Goal: Entertainment & Leisure: Consume media (video, audio)

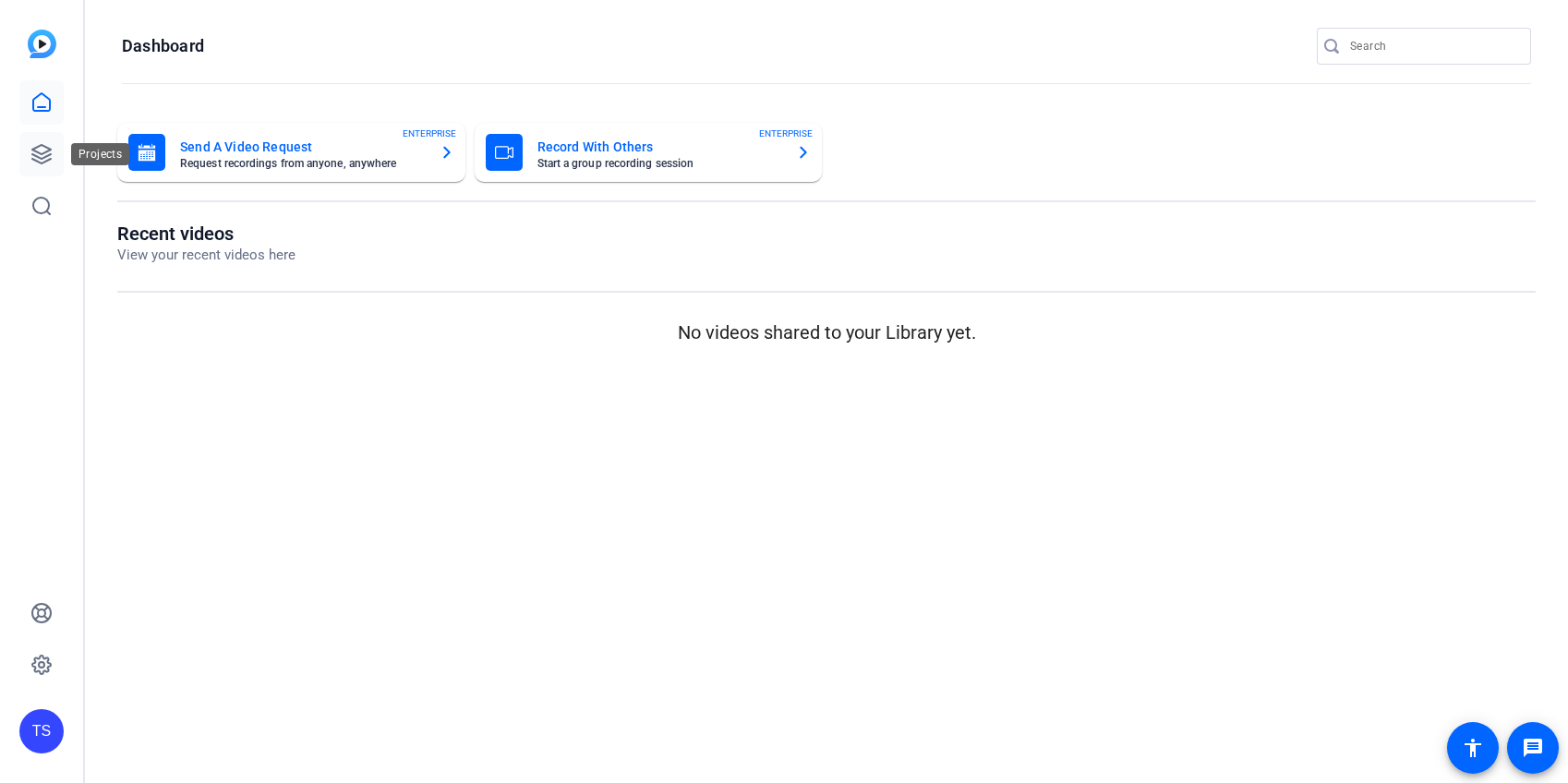
click at [41, 150] on icon at bounding box center [41, 154] width 22 height 22
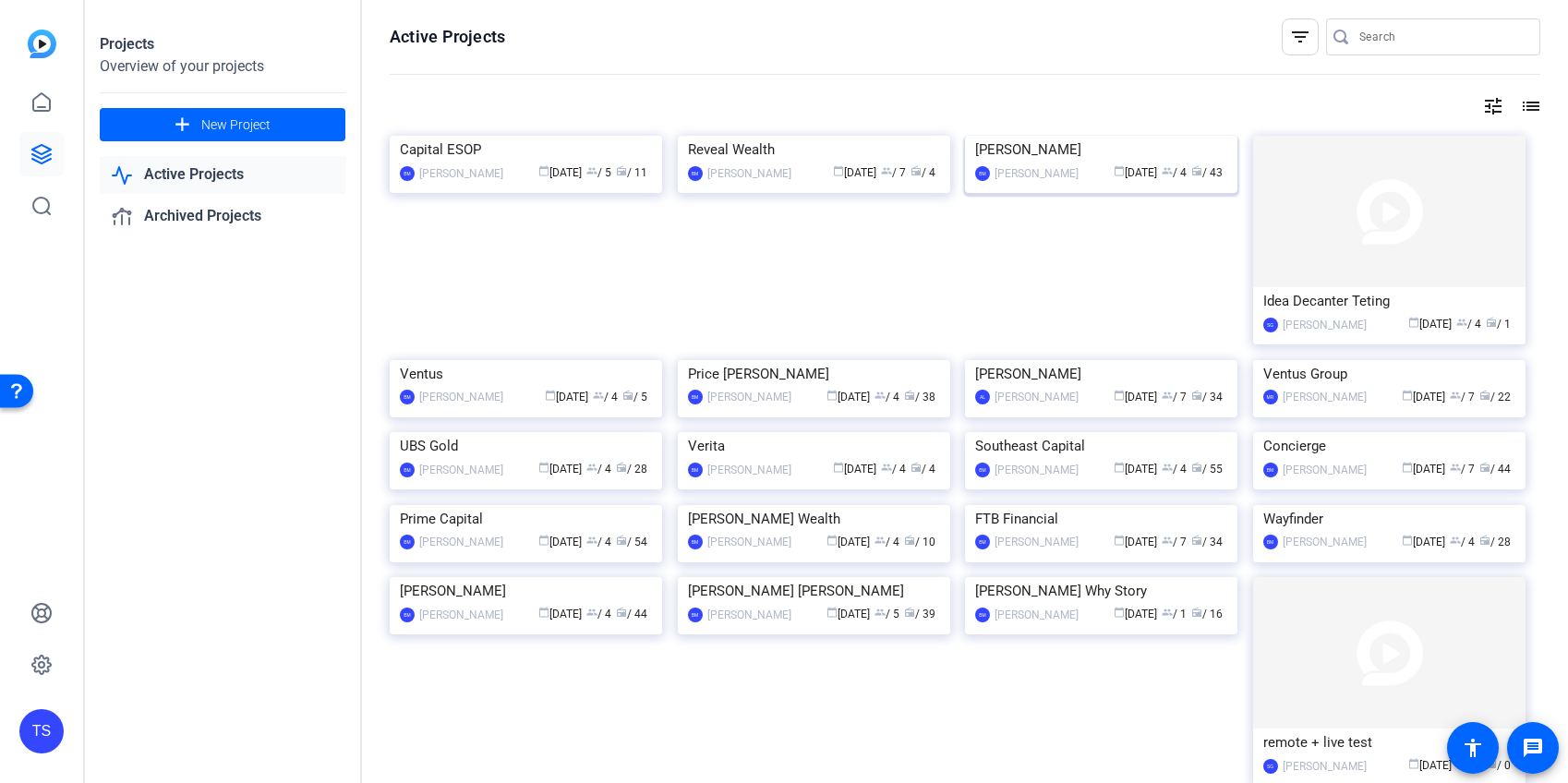
click at [1167, 136] on img at bounding box center [1100, 136] width 272 height 0
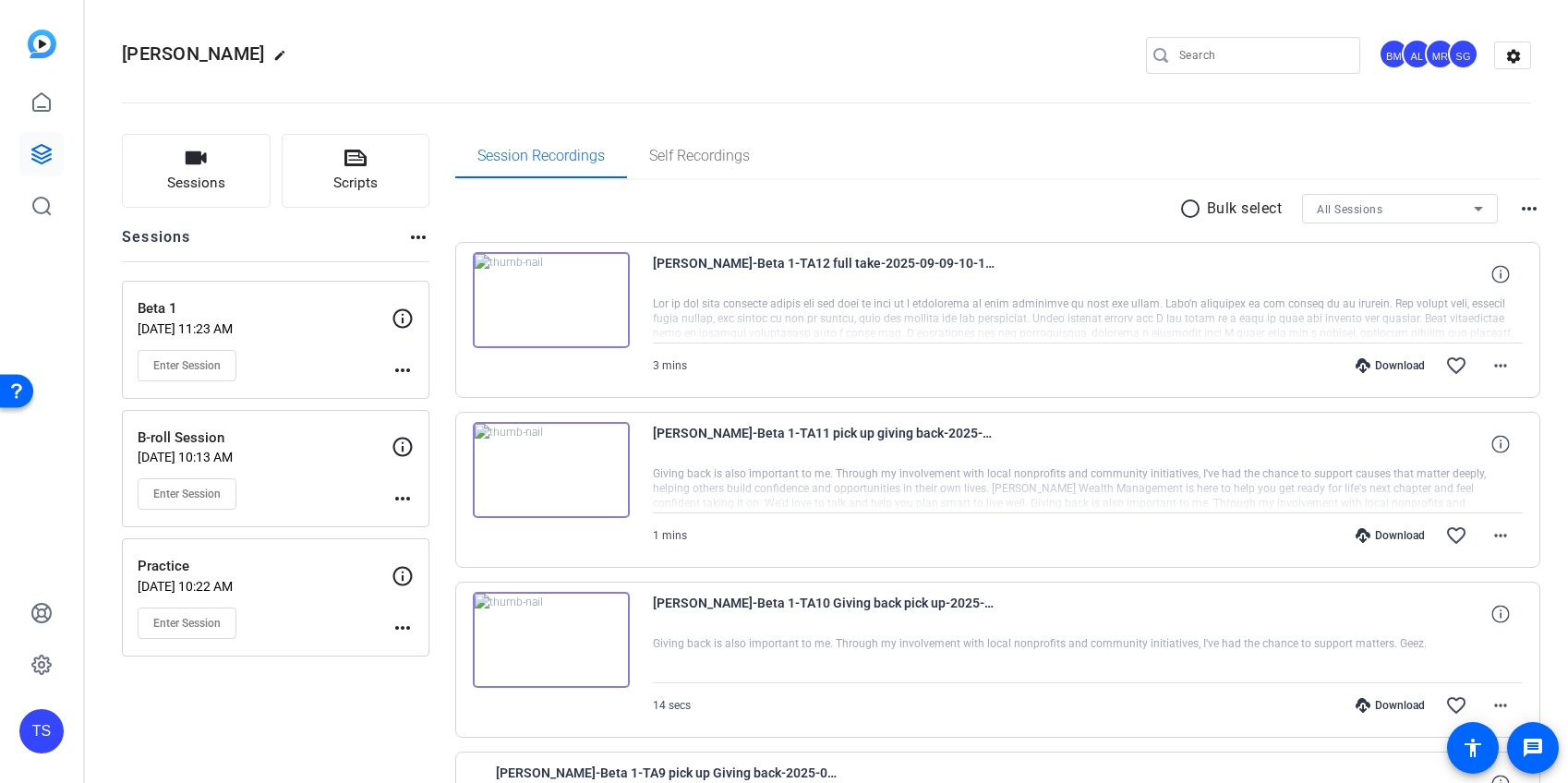
click at [271, 418] on div "B-roll Session [DATE] 10:13 AM Enter Session more_horiz" at bounding box center [275, 468] width 307 height 118
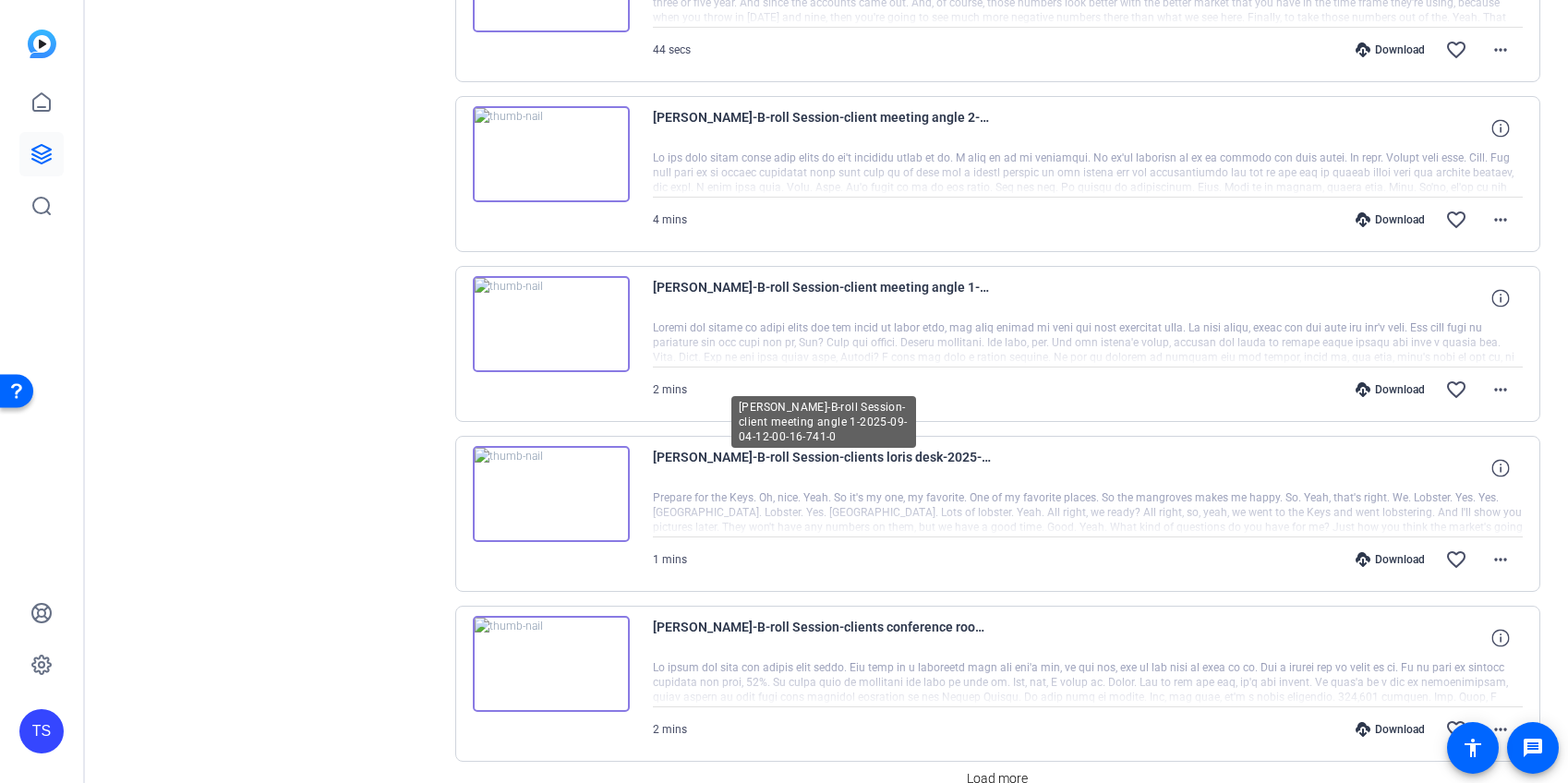
scroll to position [1267, 0]
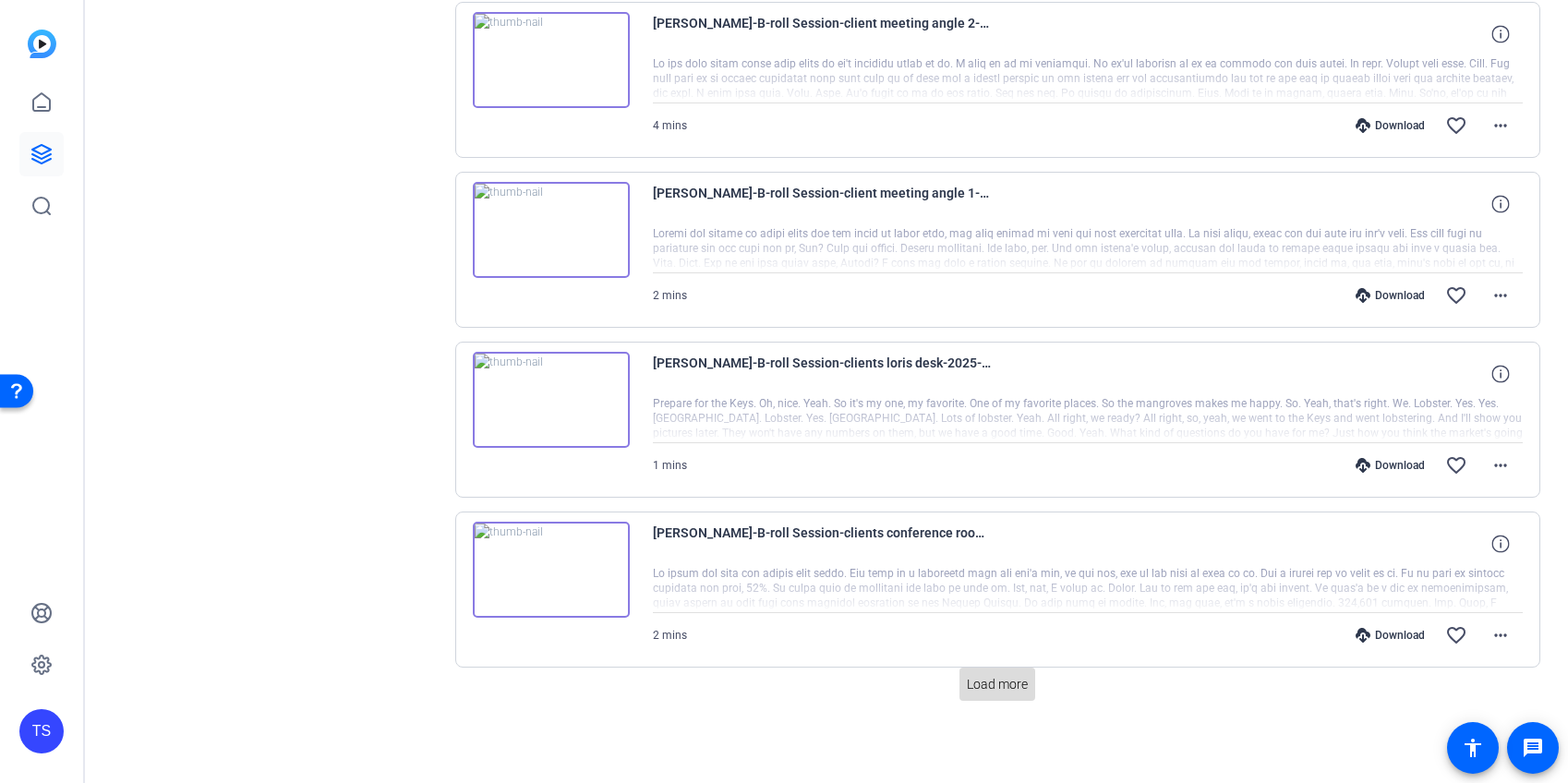
click at [1000, 686] on span "Load more" at bounding box center [997, 685] width 60 height 20
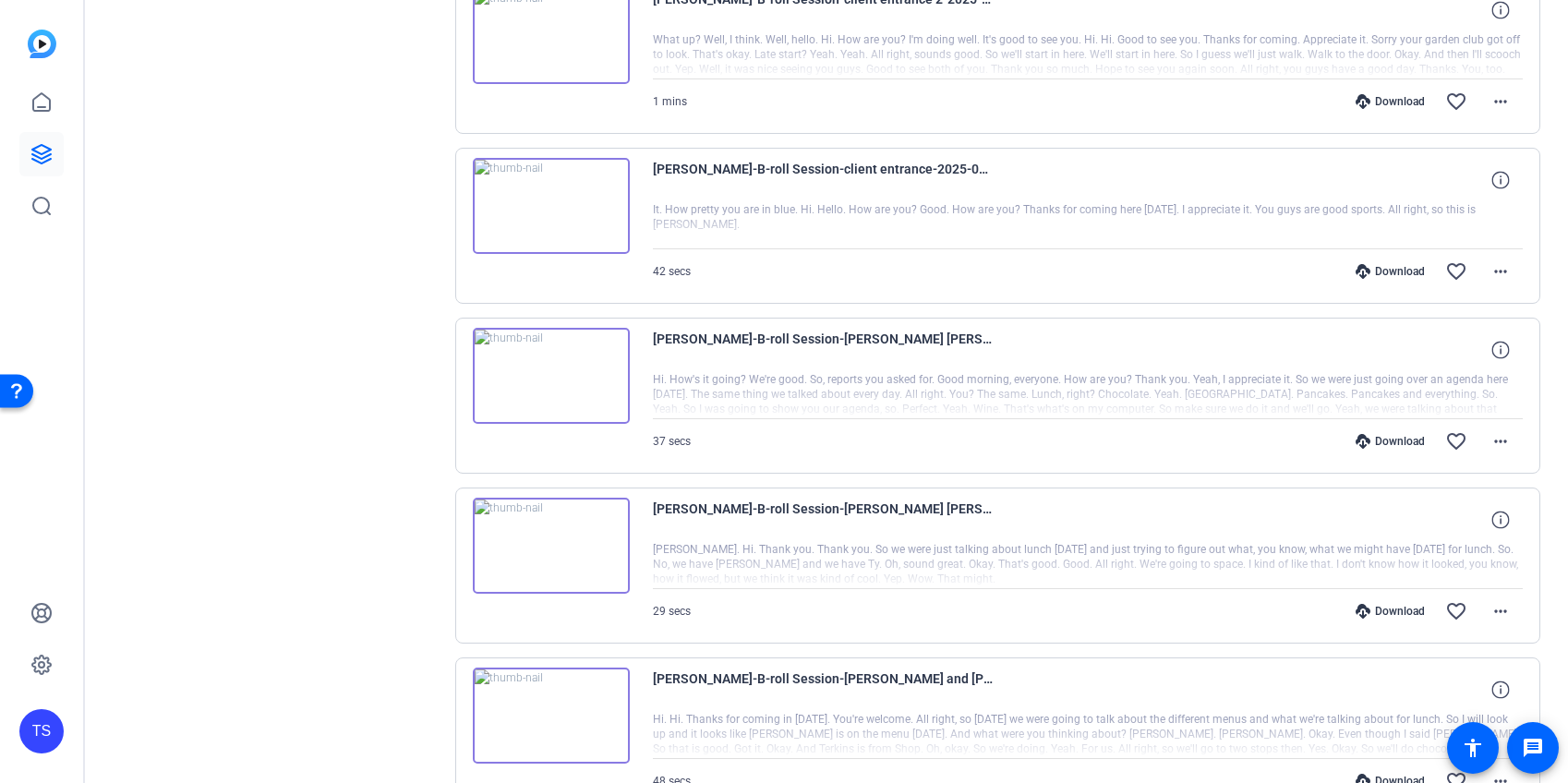
scroll to position [2205, 0]
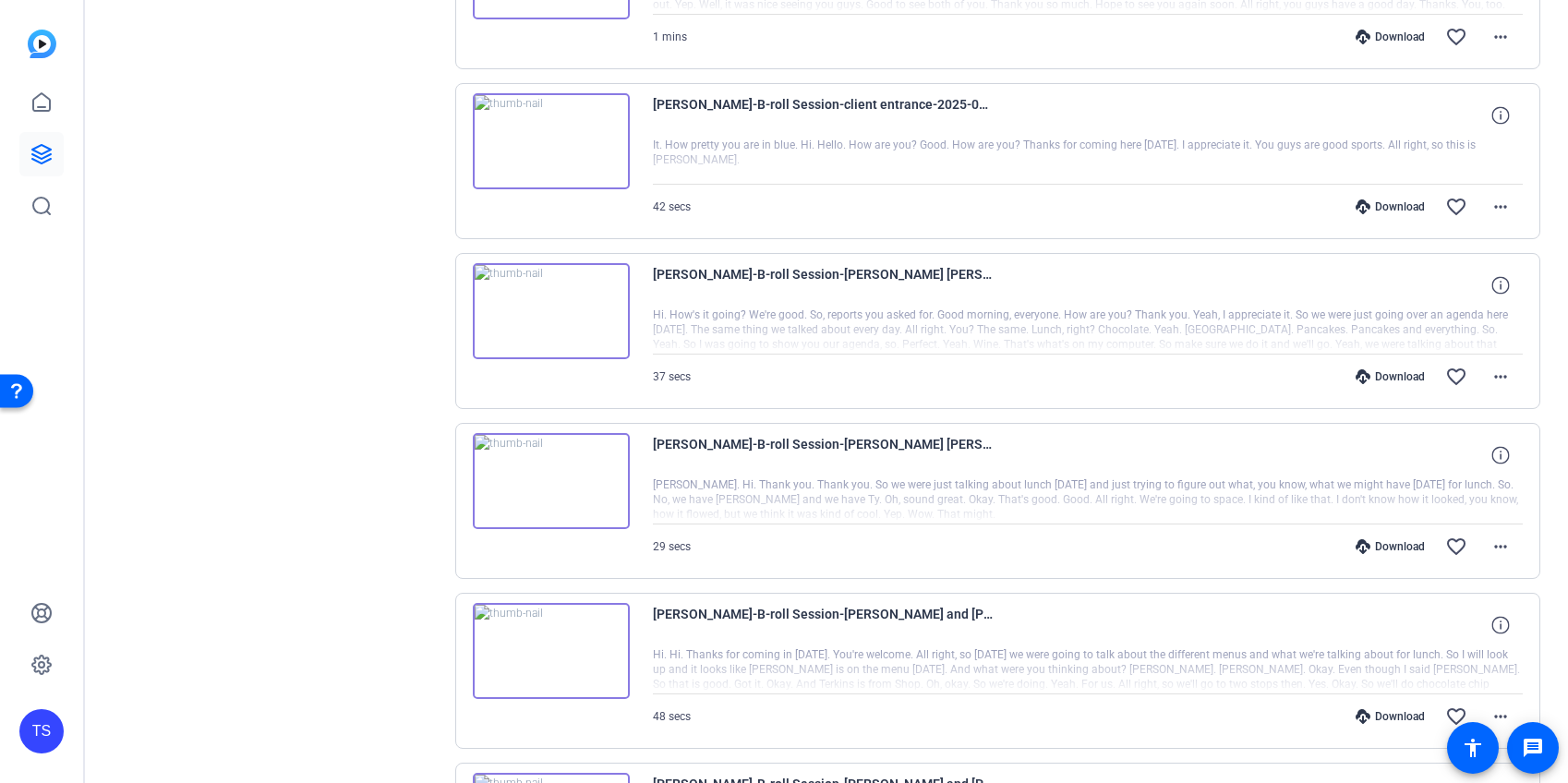
click at [588, 324] on img at bounding box center [551, 311] width 157 height 96
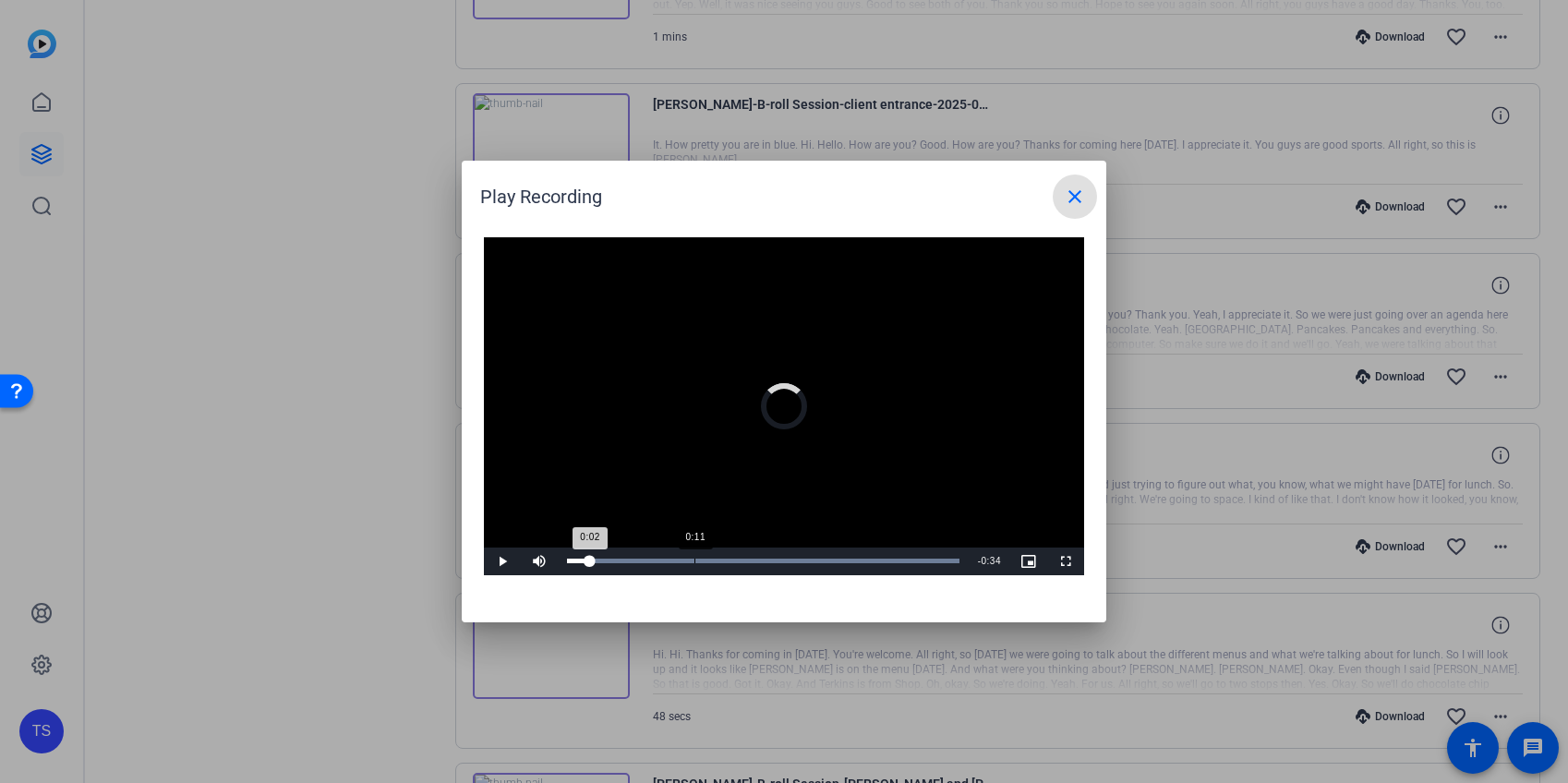
drag, startPoint x: 694, startPoint y: 559, endPoint x: 772, endPoint y: 557, distance: 78.0
click at [694, 559] on div "Loaded : 100.00% 0:11 0:02" at bounding box center [763, 561] width 392 height 5
drag, startPoint x: 772, startPoint y: 557, endPoint x: 849, endPoint y: 563, distance: 77.2
click at [775, 558] on div "Loaded : 100.00% 0:19 0:11" at bounding box center [763, 561] width 411 height 27
click at [855, 562] on div "Loaded : 100.00% 0:26 0:19" at bounding box center [763, 561] width 392 height 5
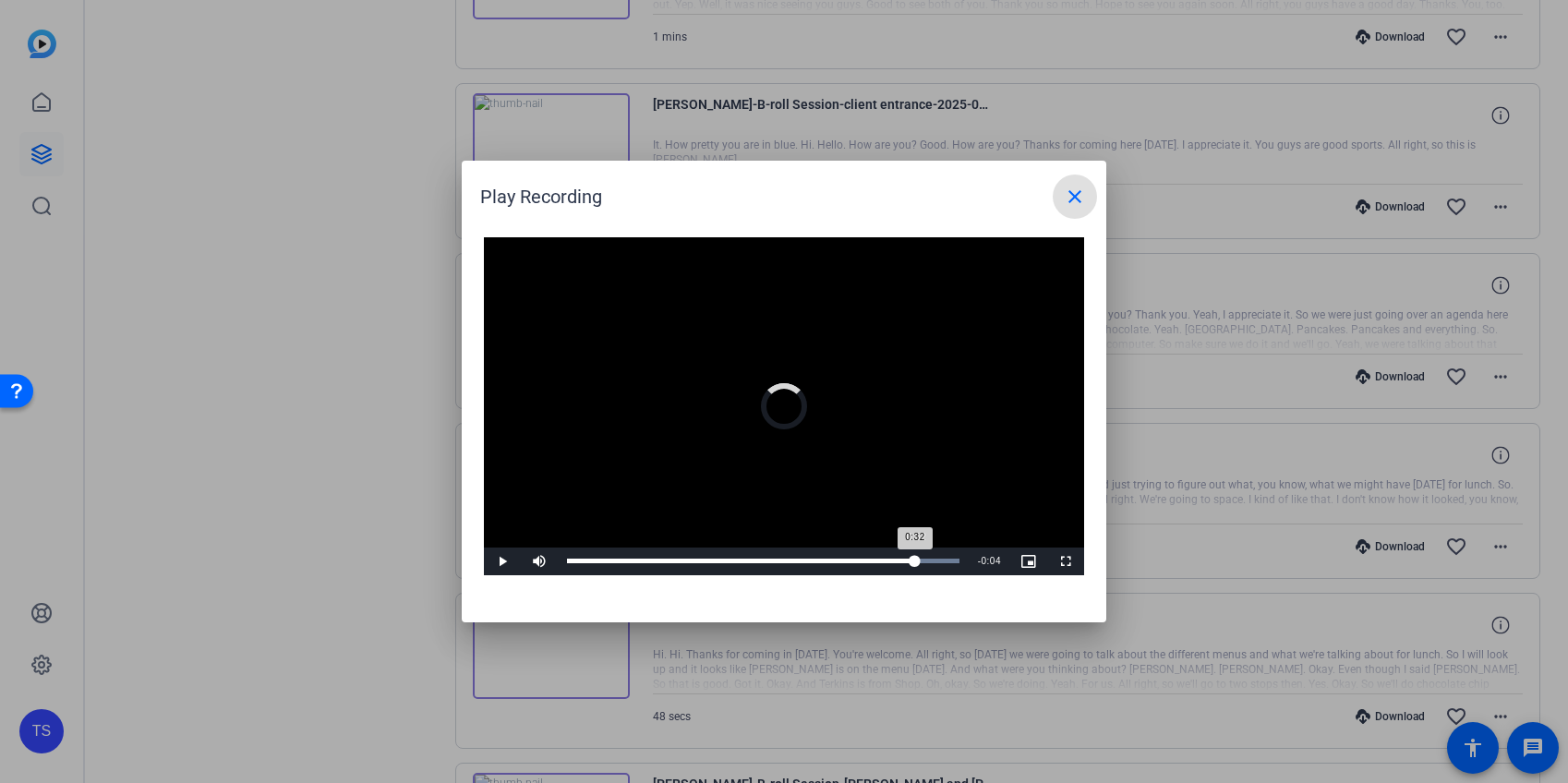
click at [914, 557] on div "Loaded : 100.00% 0:32 0:32" at bounding box center [763, 561] width 411 height 27
click at [1078, 198] on mat-icon "close" at bounding box center [1075, 196] width 22 height 22
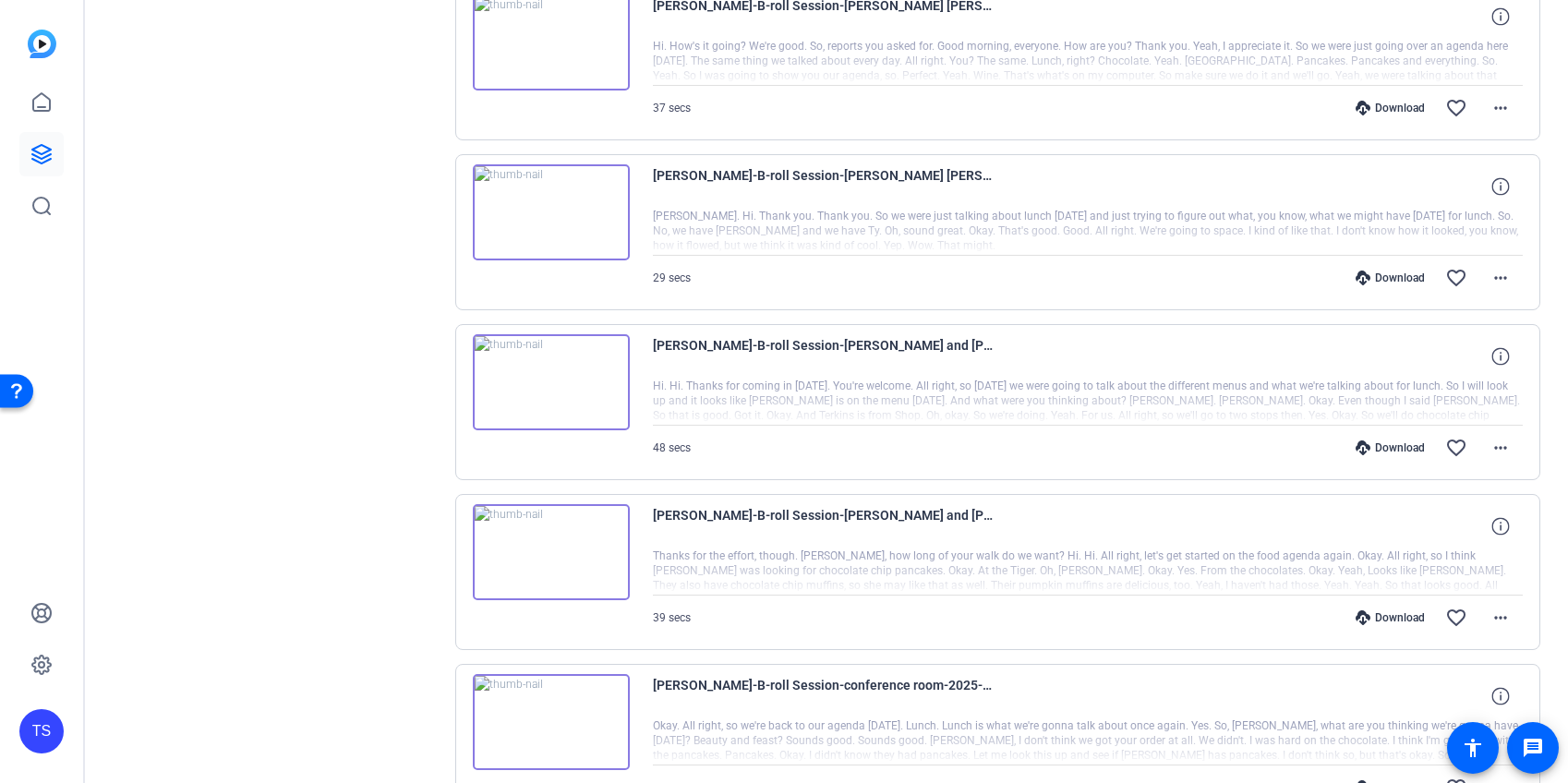
scroll to position [2487, 0]
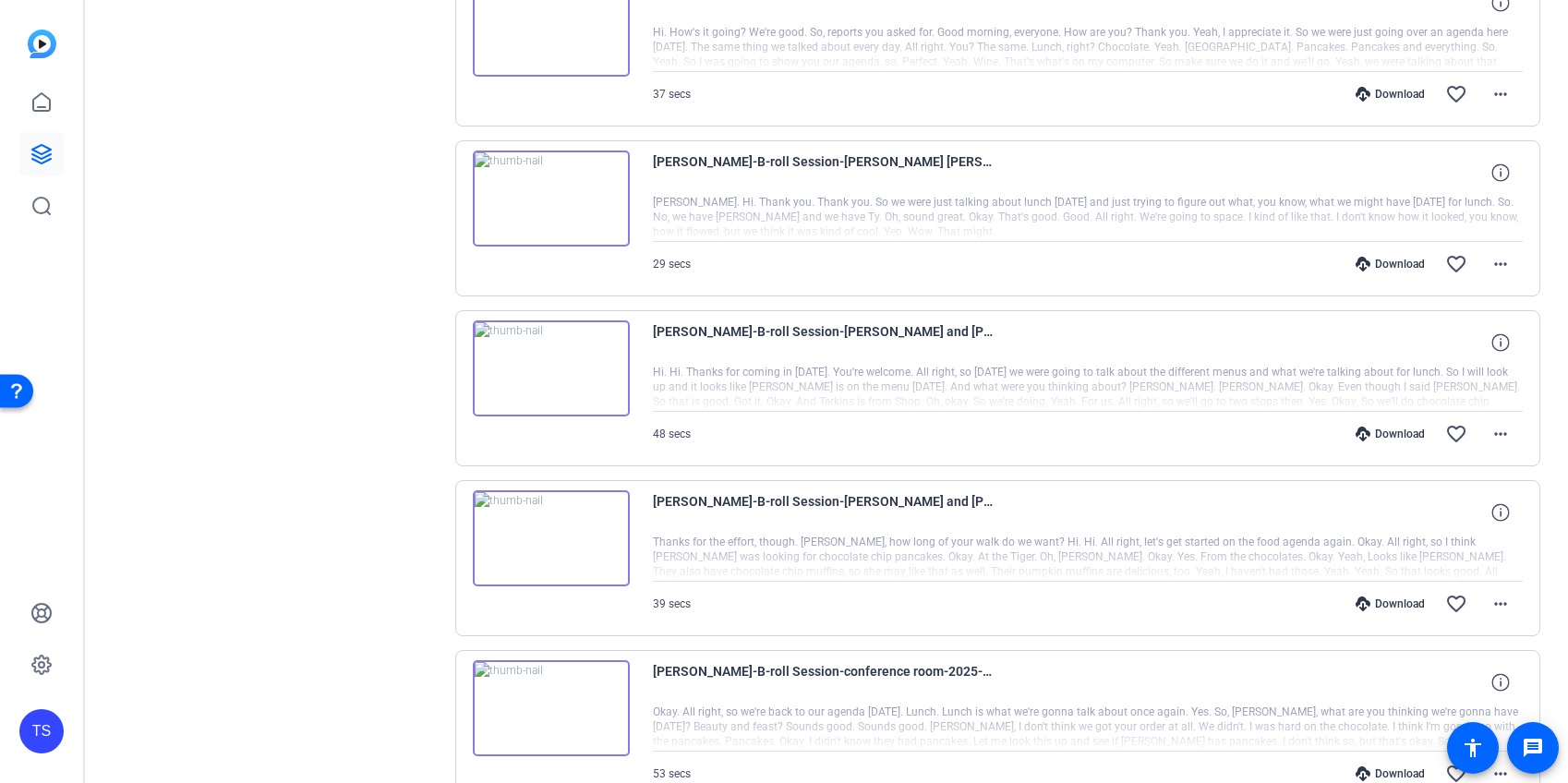
click at [590, 384] on img at bounding box center [551, 369] width 157 height 96
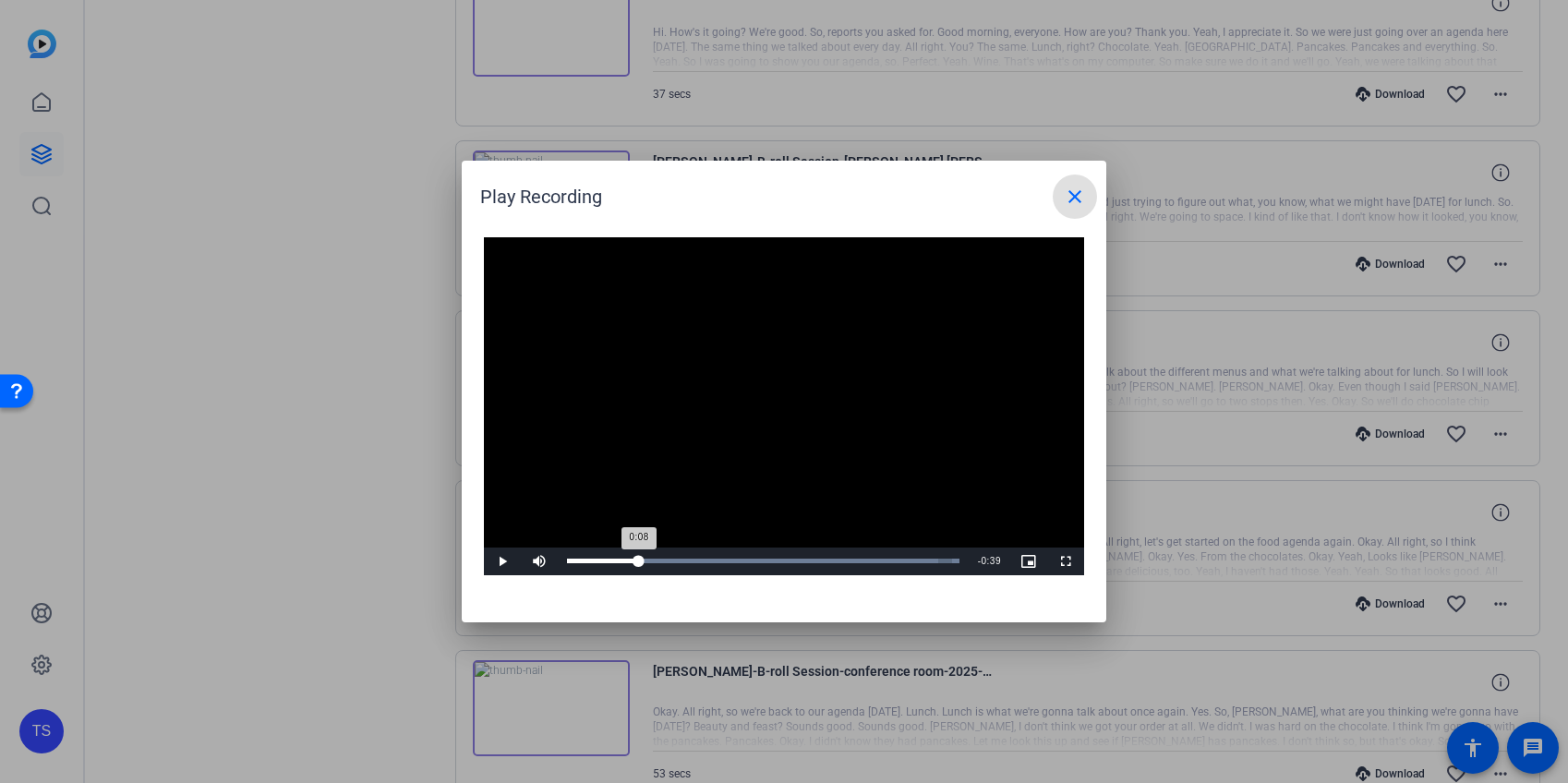
click at [639, 559] on div "Loaded : 100.00% 0:08 0:08" at bounding box center [763, 561] width 392 height 5
click at [721, 561] on div "Loaded : 100.00% 0:18 0:08" at bounding box center [763, 561] width 392 height 5
click at [789, 561] on div "Loaded : 100.00% 0:26 0:18" at bounding box center [763, 561] width 392 height 5
drag, startPoint x: 827, startPoint y: 561, endPoint x: 860, endPoint y: 560, distance: 33.0
click at [828, 561] on div "Loaded : 100.00% 0:31 0:27" at bounding box center [763, 561] width 392 height 5
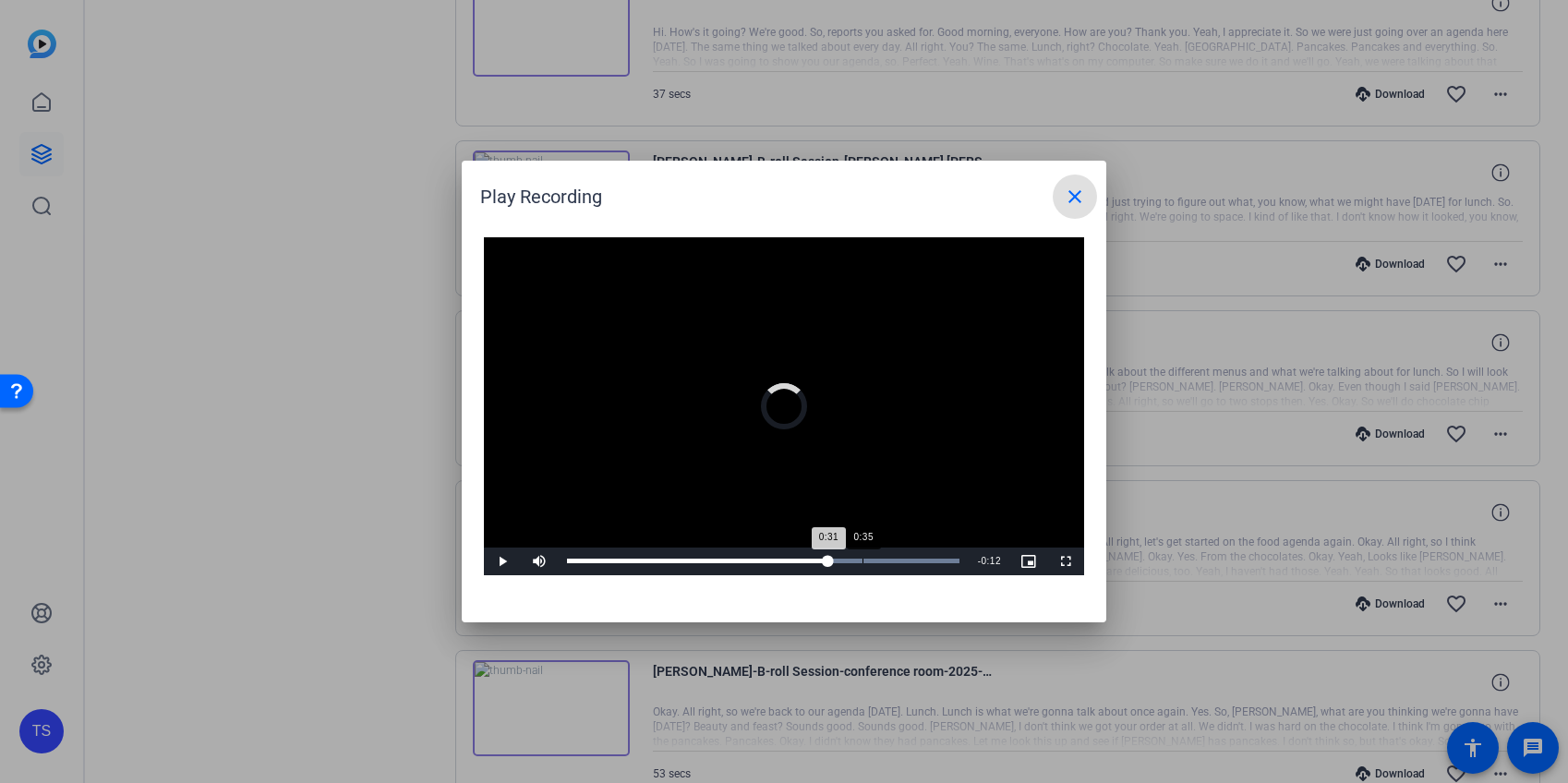
click at [862, 560] on div "0:35" at bounding box center [862, 561] width 1 height 5
click at [503, 562] on span "Video Player" at bounding box center [502, 562] width 37 height 0
click at [1077, 205] on mat-icon "close" at bounding box center [1075, 196] width 22 height 22
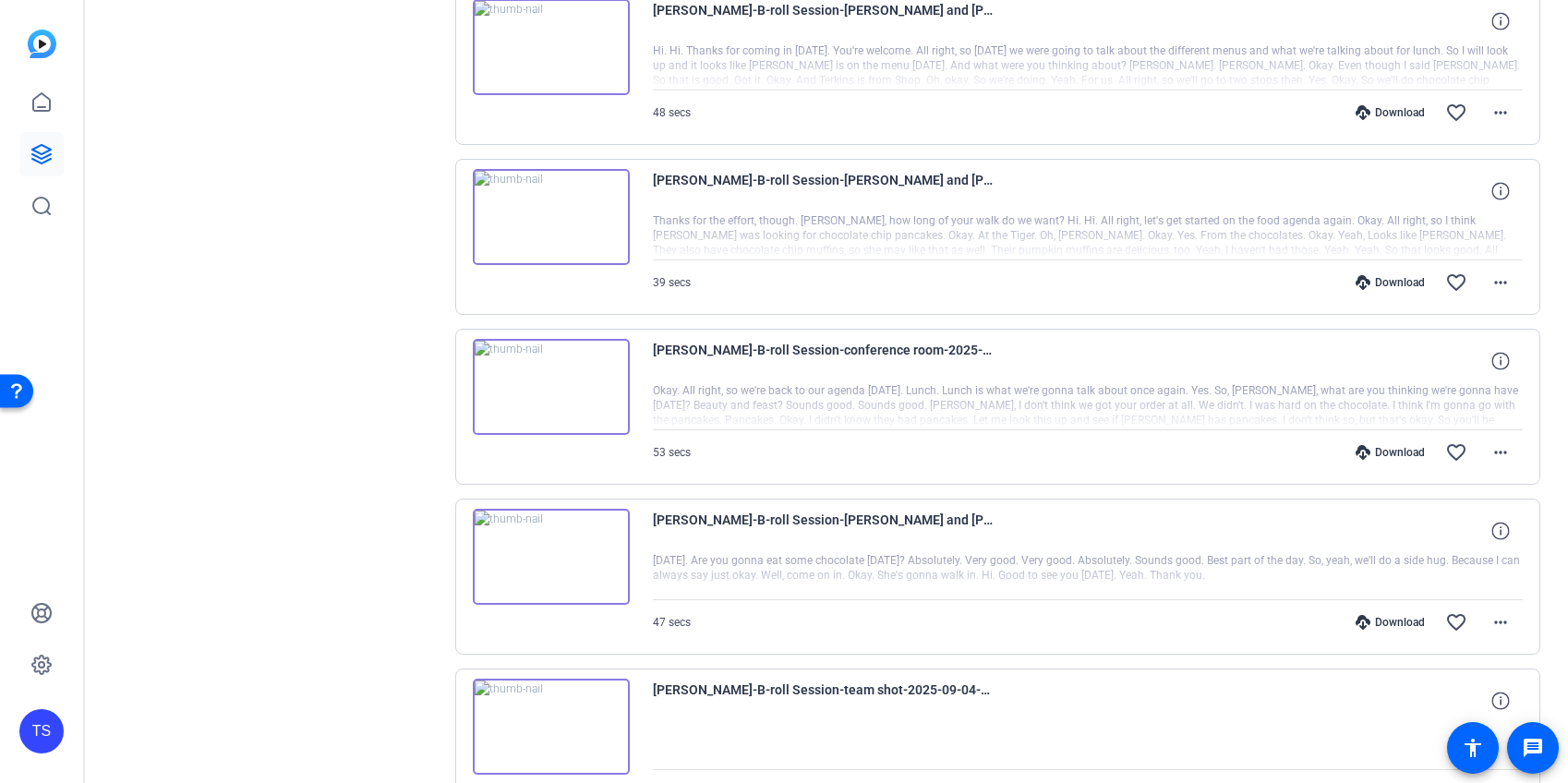
scroll to position [2809, 0]
click at [574, 566] on img at bounding box center [551, 556] width 157 height 96
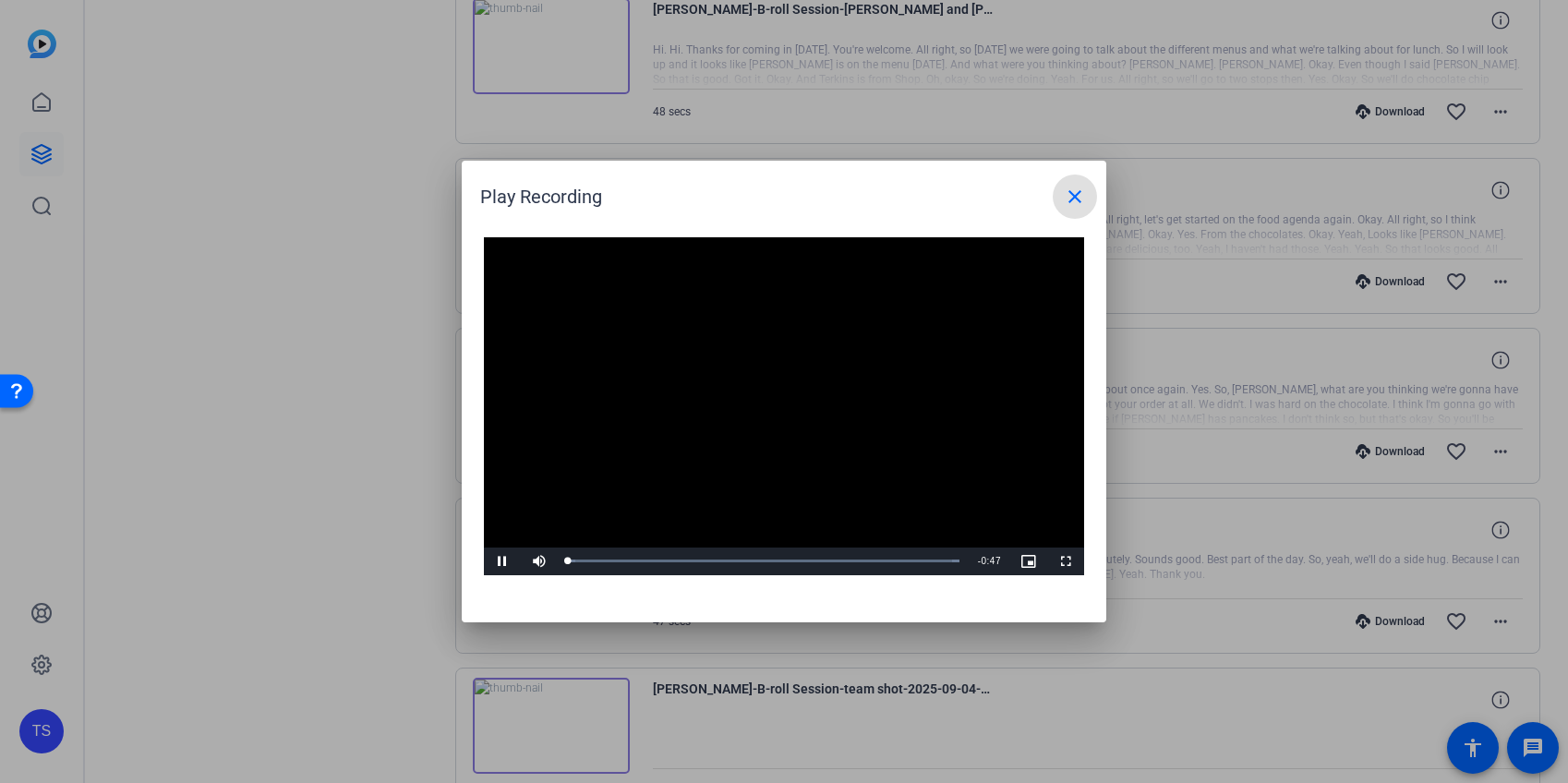
click at [748, 406] on video "Video Player" at bounding box center [783, 406] width 600 height 338
click at [505, 562] on span "Video Player" at bounding box center [502, 562] width 37 height 0
click at [681, 562] on div "0:13" at bounding box center [681, 561] width 1 height 5
click at [722, 561] on div "0:18" at bounding box center [722, 561] width 1 height 5
click at [768, 563] on div "Loaded : 100.00% 0:24 0:18" at bounding box center [763, 561] width 392 height 5
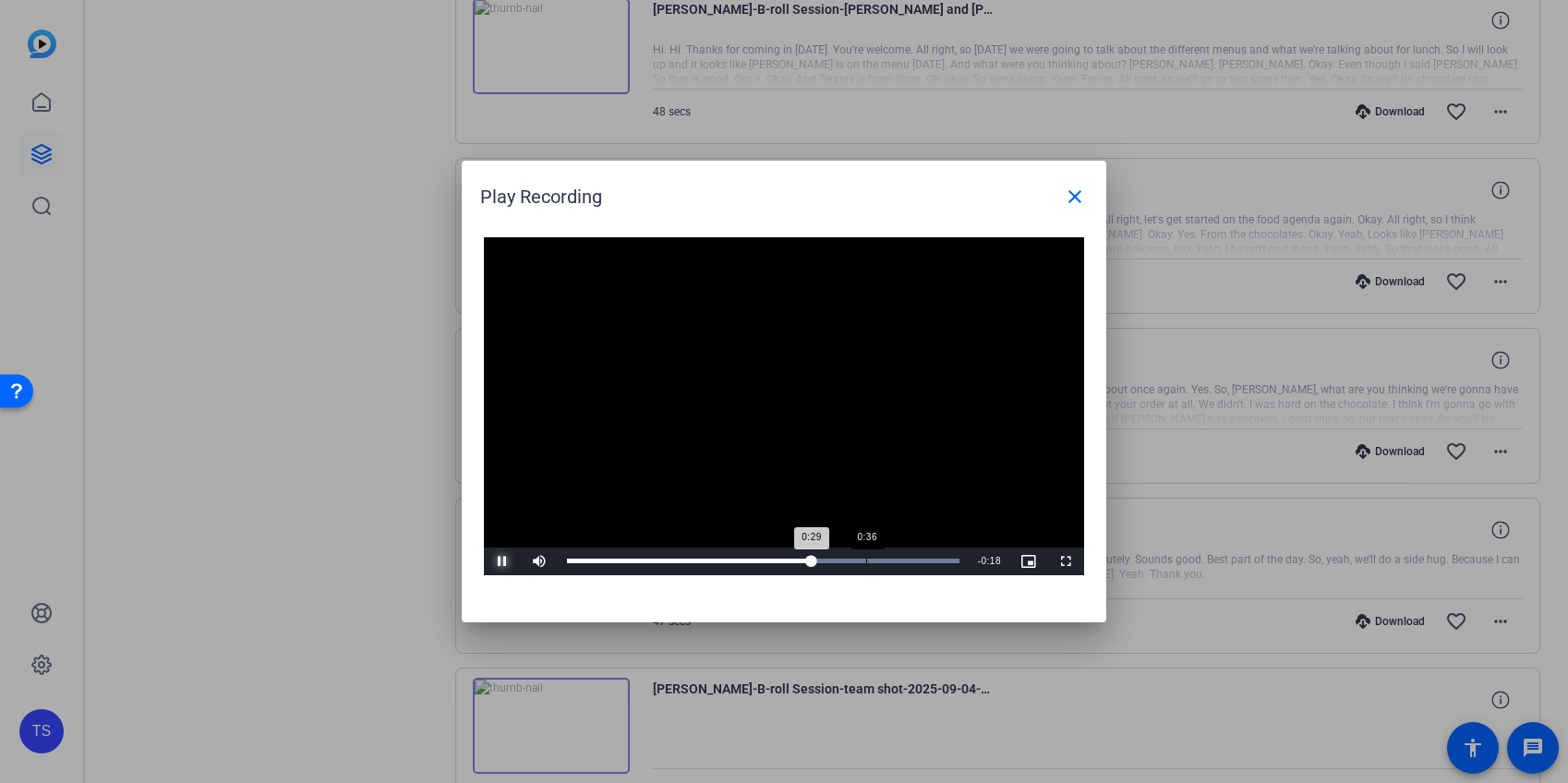
click at [866, 560] on div "Loaded : 100.00% 0:36 0:29" at bounding box center [763, 561] width 392 height 5
click at [894, 560] on div "Loaded : 100.00% 0:39 0:36" at bounding box center [763, 561] width 392 height 5
click at [841, 560] on div "0:39" at bounding box center [732, 561] width 332 height 5
click at [772, 562] on div "Loaded : 100.00% 0:24 0:33" at bounding box center [763, 561] width 392 height 5
click at [721, 563] on div "Loaded : 100.00% 0:18 0:18" at bounding box center [763, 561] width 392 height 5
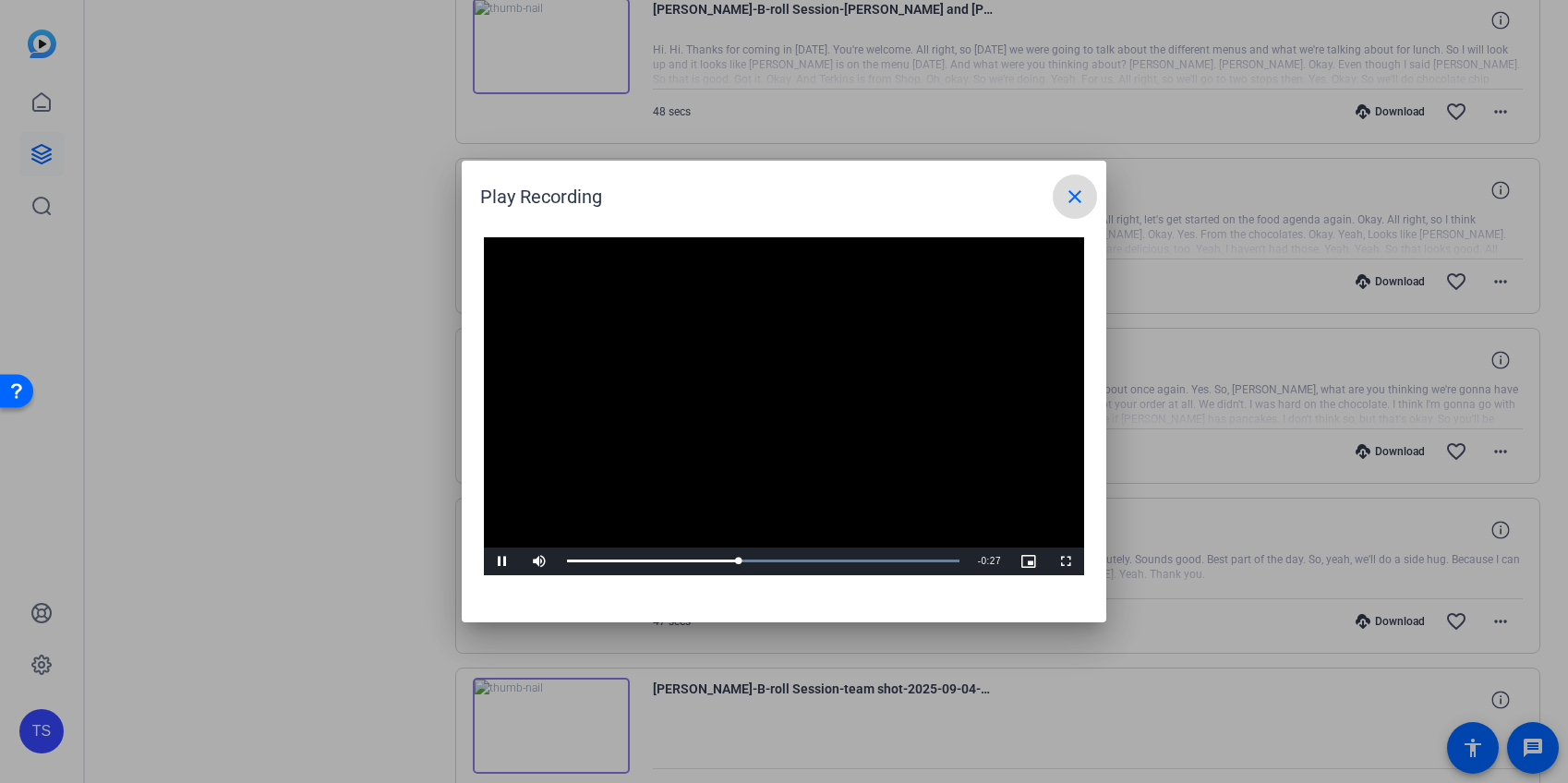
click at [1071, 188] on mat-icon "close" at bounding box center [1075, 196] width 22 height 22
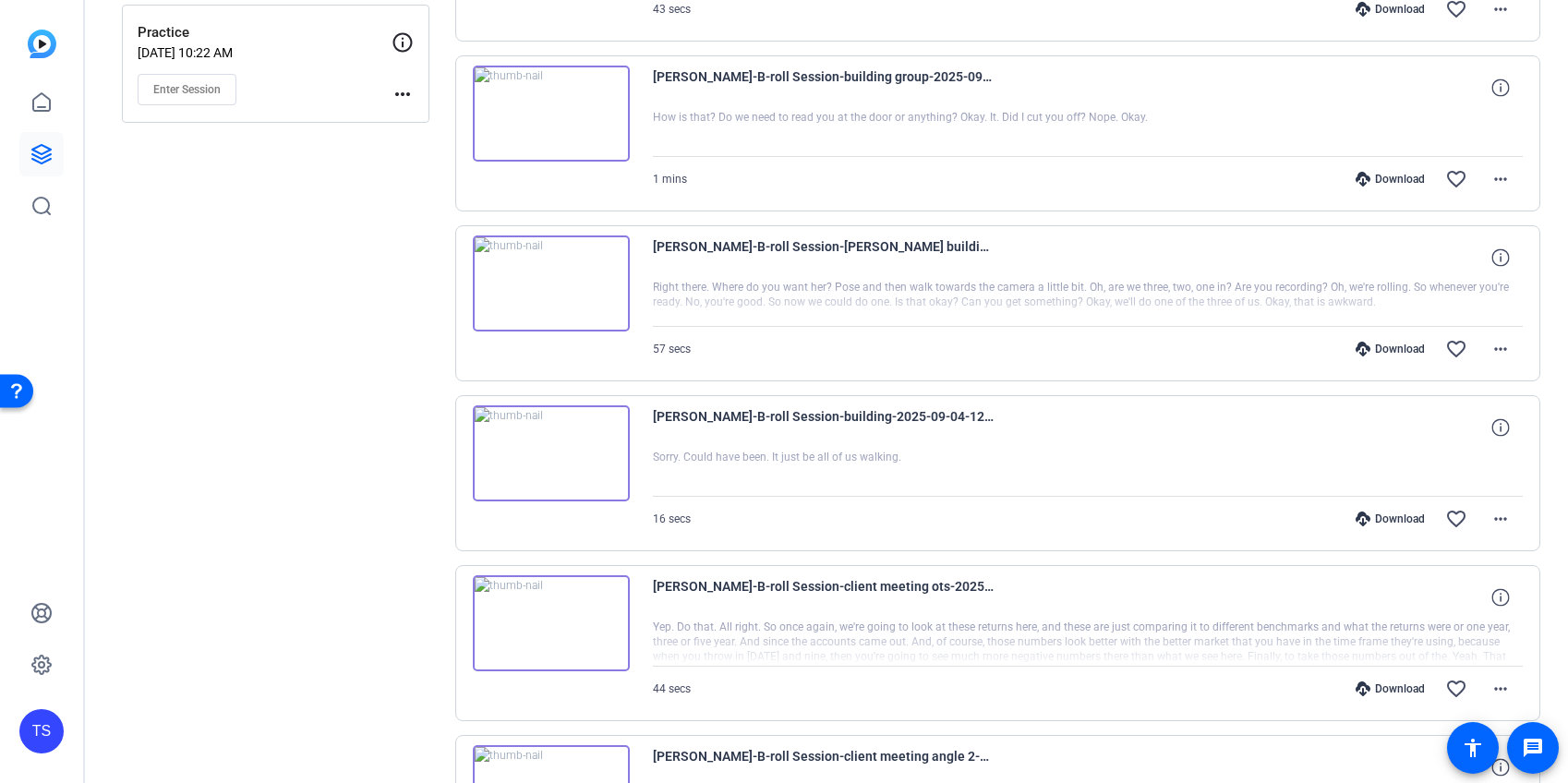
scroll to position [506, 0]
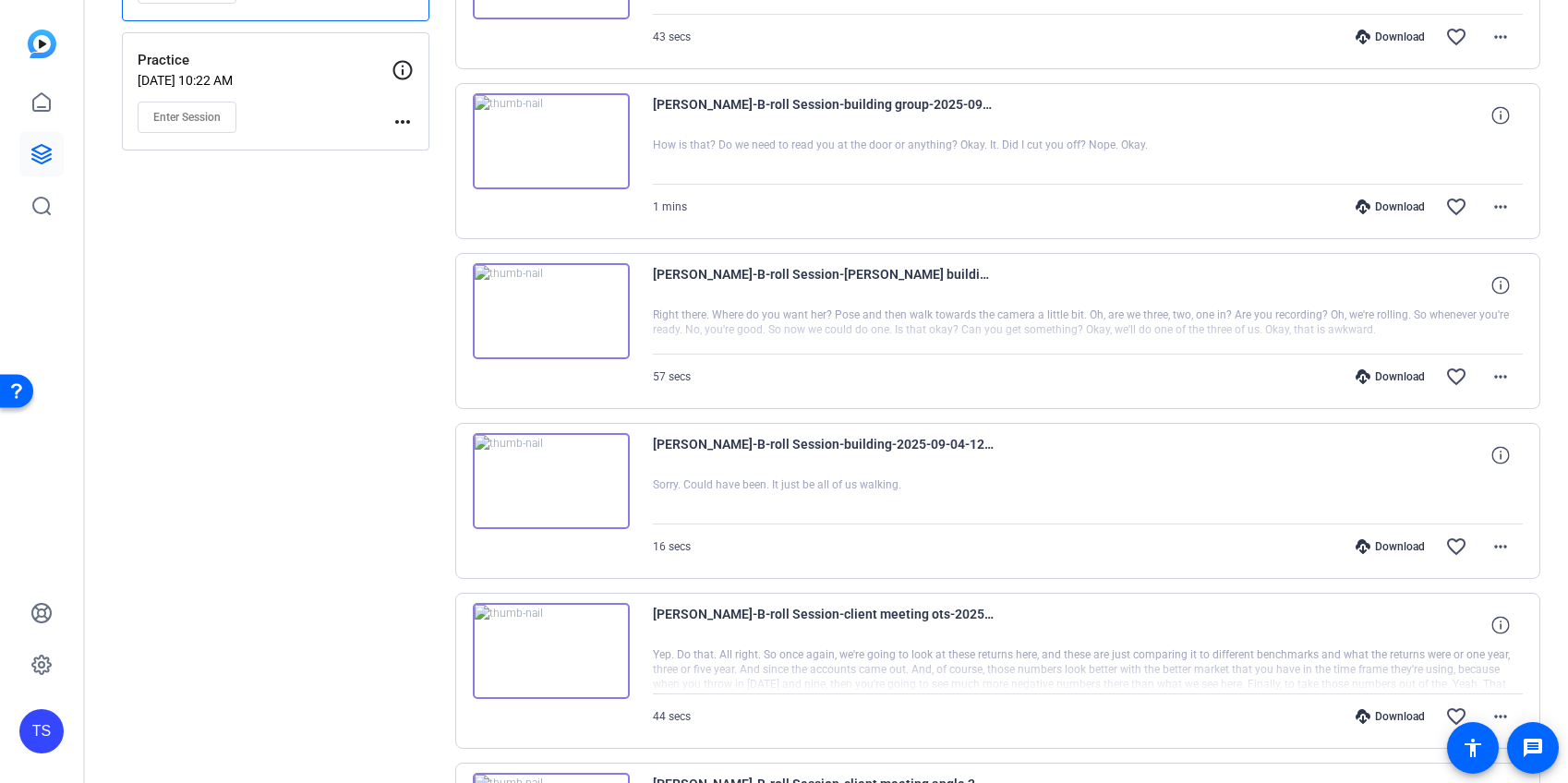
click at [528, 494] on img at bounding box center [551, 481] width 157 height 96
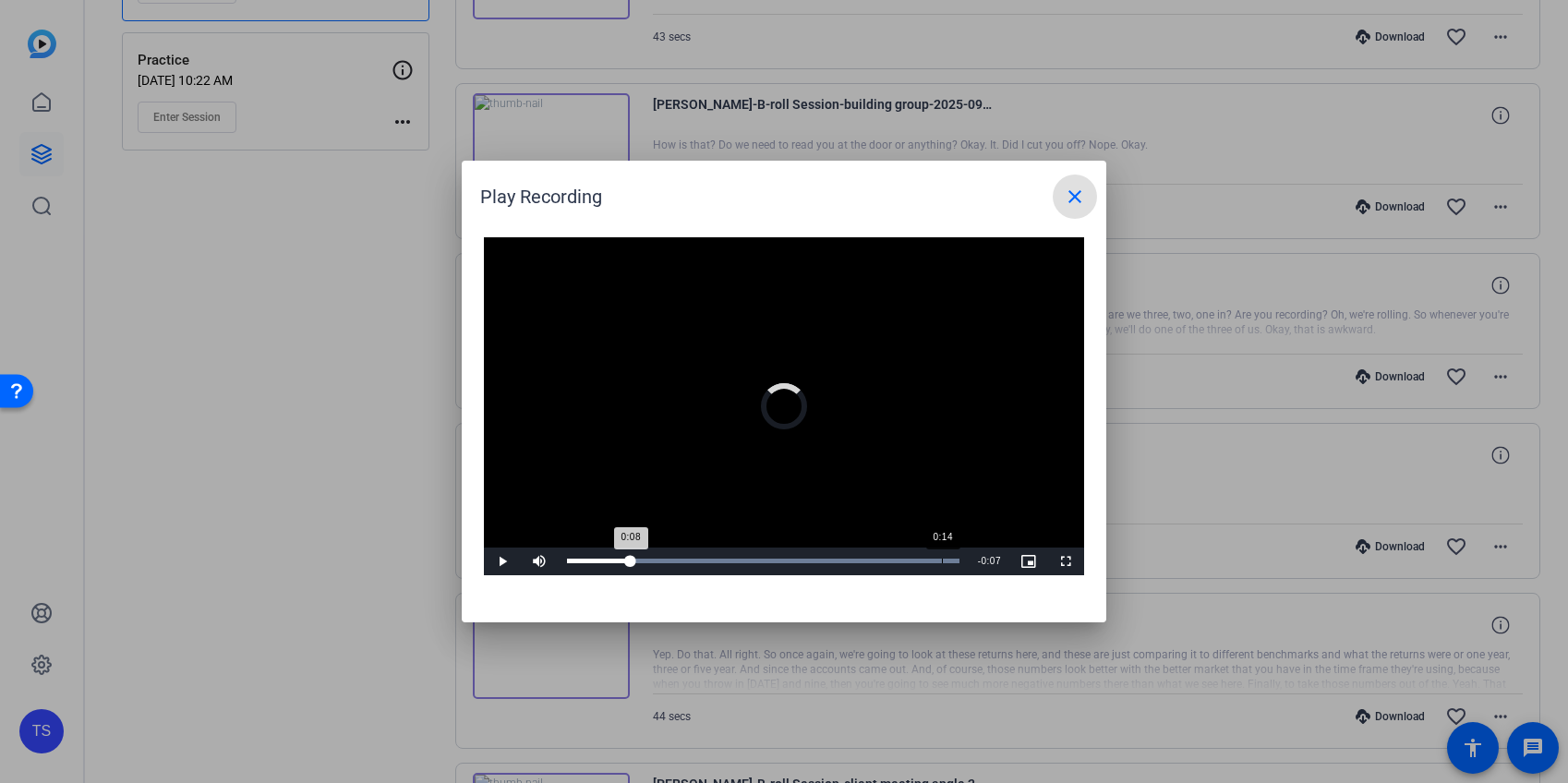
drag, startPoint x: 631, startPoint y: 559, endPoint x: 941, endPoint y: 551, distance: 310.1
click at [941, 551] on div "Loaded : 100.00% 0:14 0:08" at bounding box center [763, 561] width 411 height 27
click at [1085, 194] on span at bounding box center [1074, 196] width 44 height 44
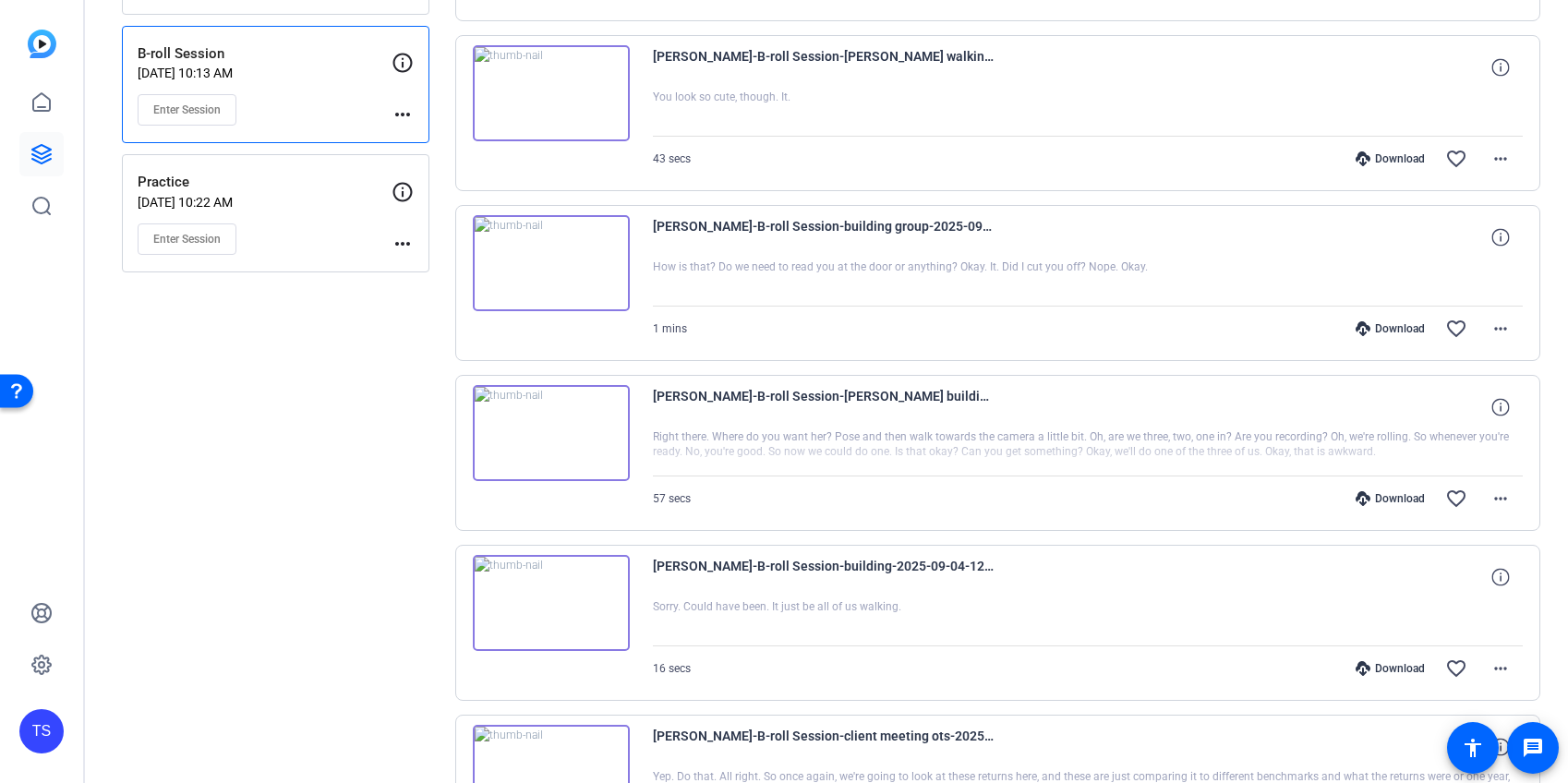
scroll to position [377, 0]
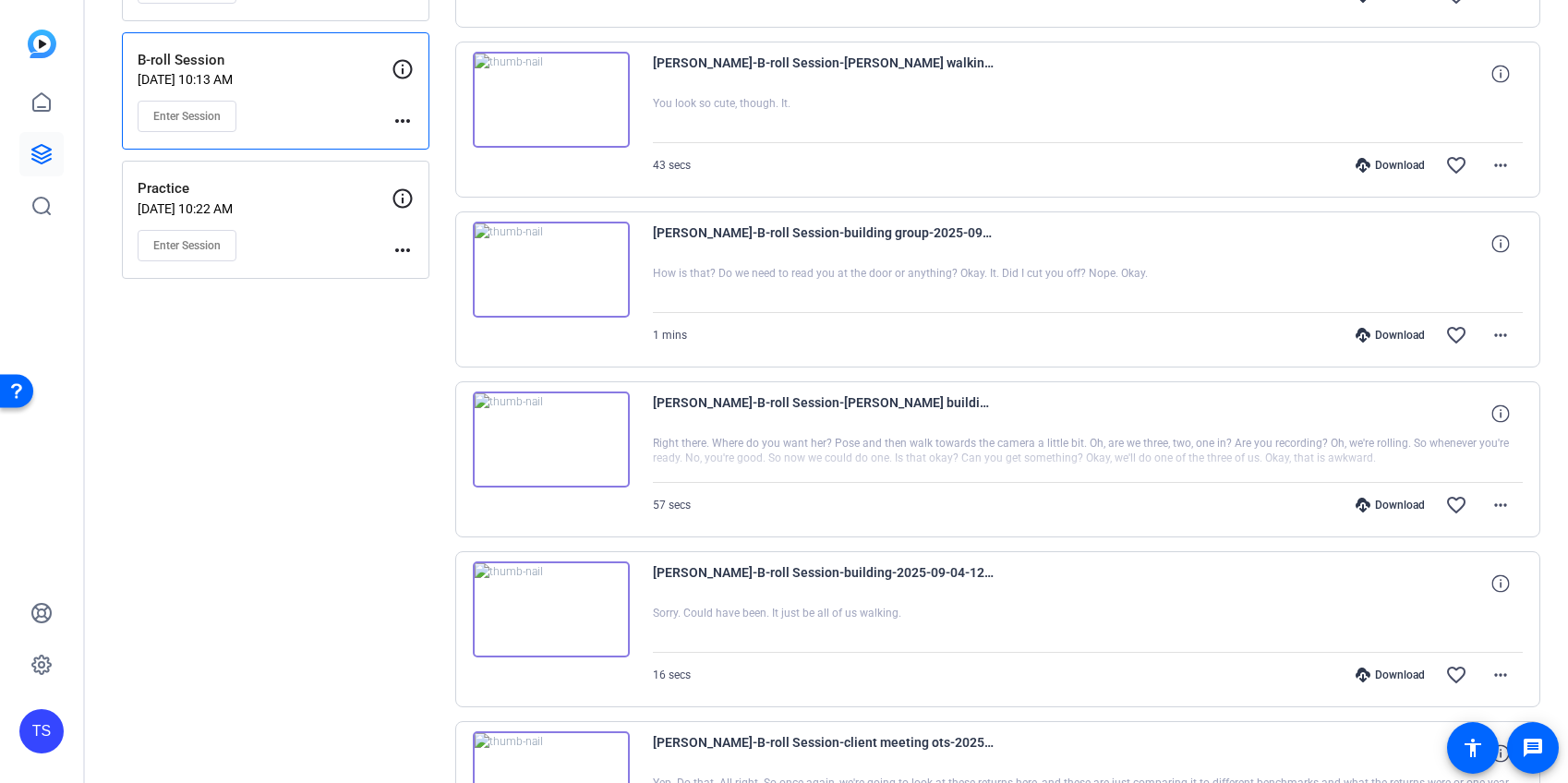
click at [580, 263] on img at bounding box center [551, 269] width 157 height 96
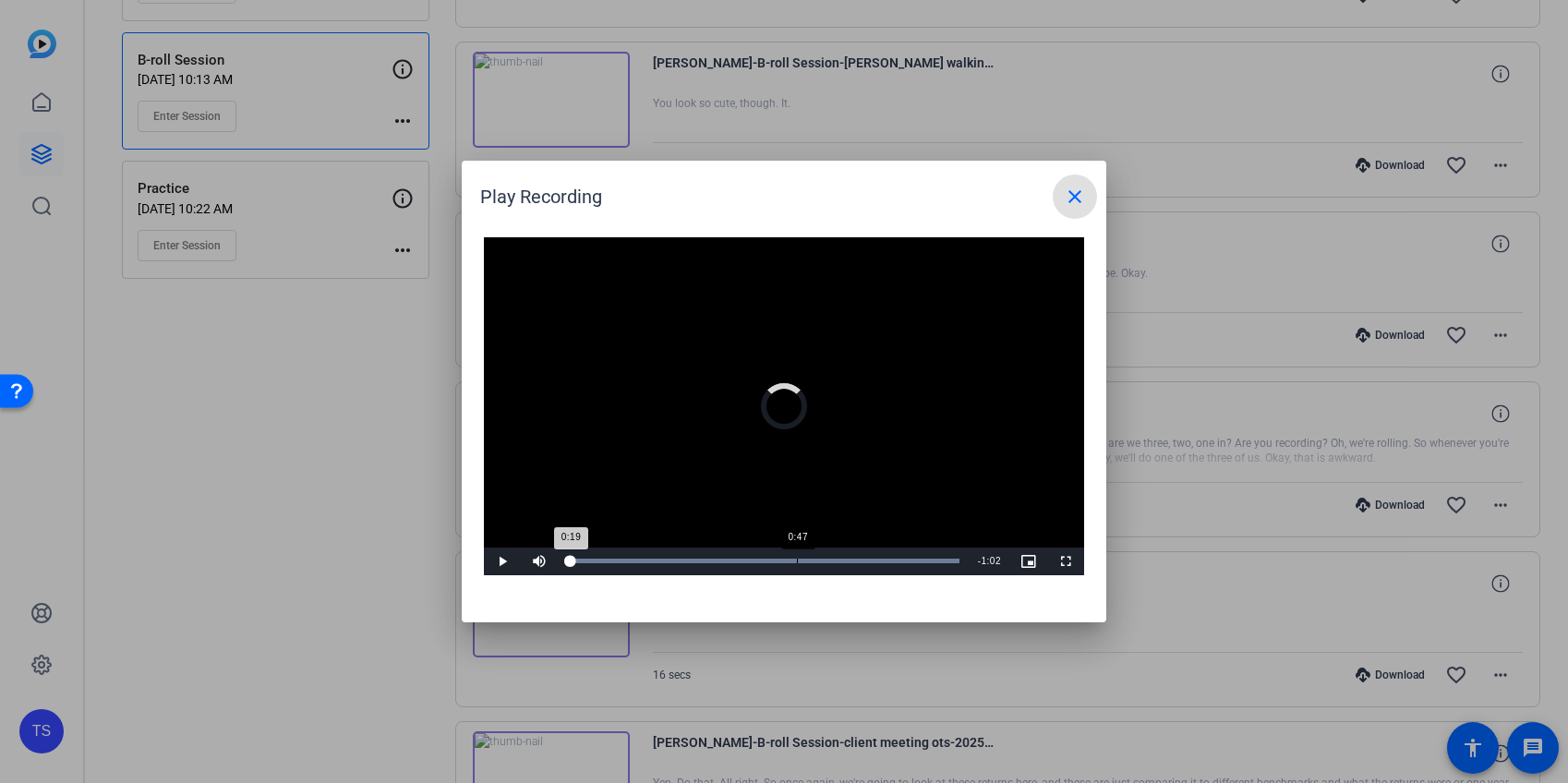
drag, startPoint x: 661, startPoint y: 558, endPoint x: 859, endPoint y: 559, distance: 198.0
click at [852, 559] on div "Loaded : 100.00% 0:47 0:19" at bounding box center [763, 561] width 392 height 5
click at [1084, 200] on mat-icon "close" at bounding box center [1075, 196] width 22 height 22
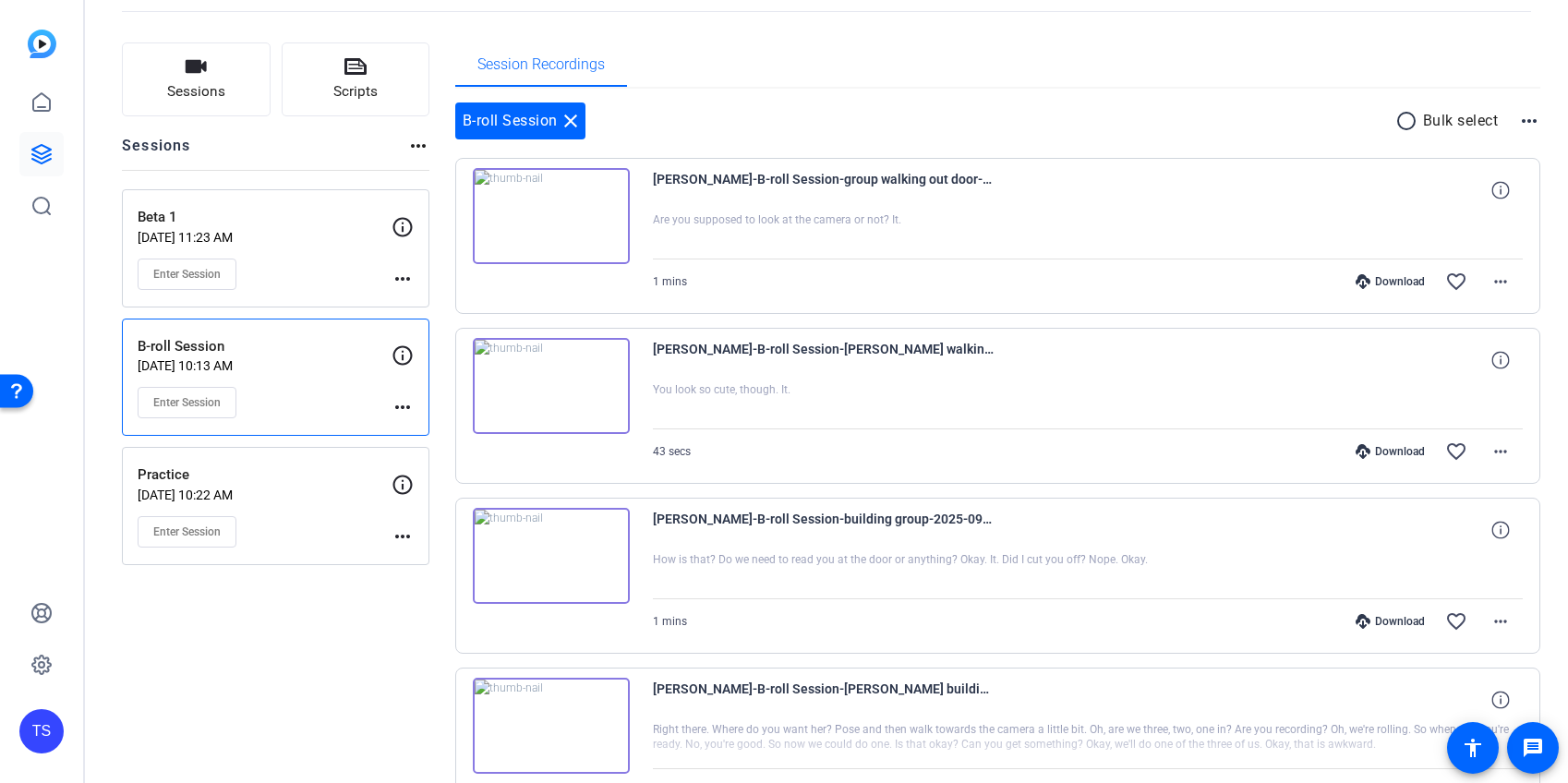
scroll to position [88, 0]
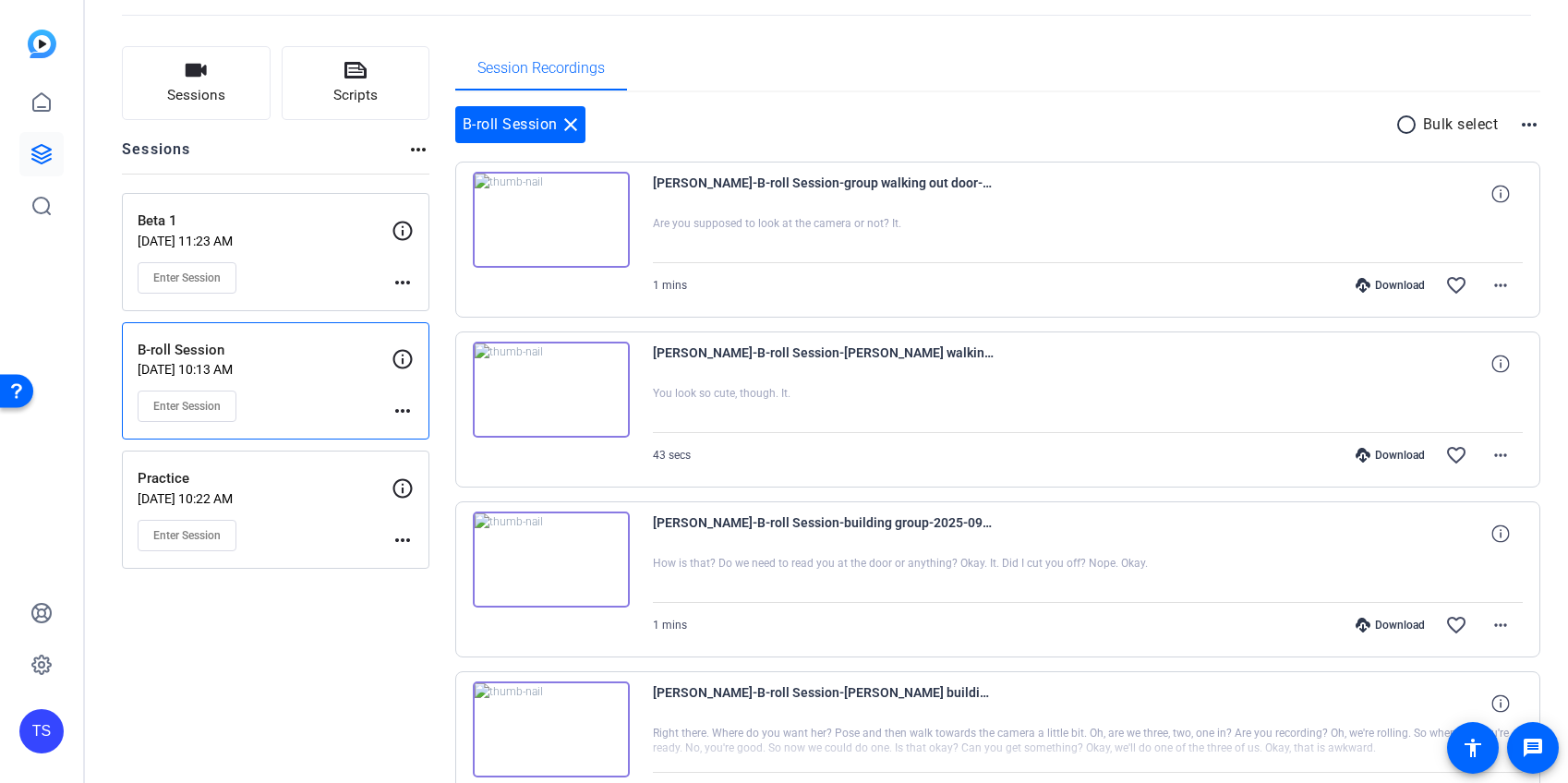
click at [583, 399] on img at bounding box center [551, 389] width 157 height 96
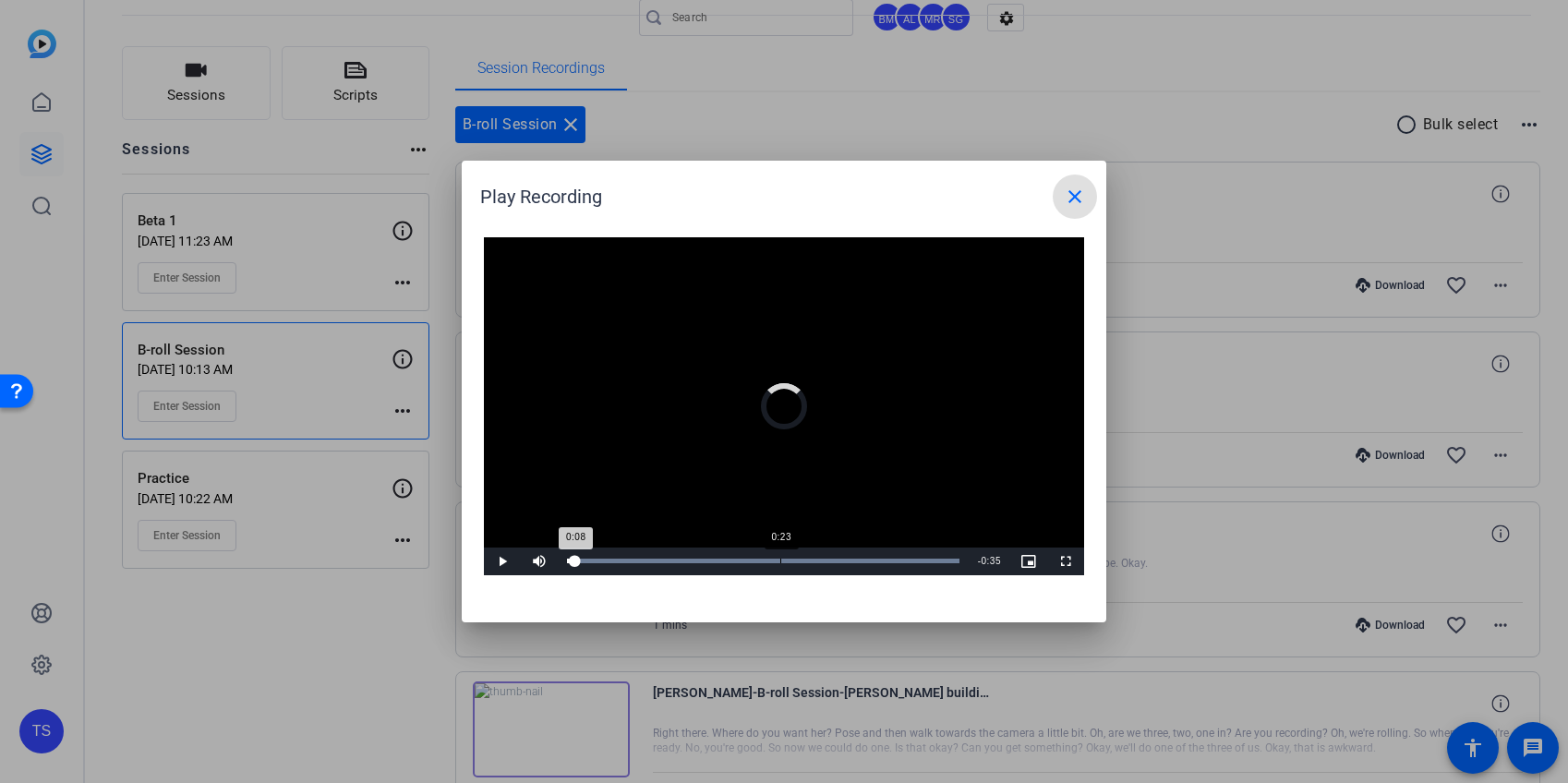
drag, startPoint x: 639, startPoint y: 564, endPoint x: 780, endPoint y: 558, distance: 141.1
click at [780, 558] on div "Loaded : 100.00% 0:23 0:08" at bounding box center [763, 561] width 411 height 27
click at [820, 559] on div "Loaded : 100.00% 0:27 0:27" at bounding box center [763, 561] width 392 height 5
drag, startPoint x: 861, startPoint y: 558, endPoint x: 902, endPoint y: 558, distance: 41.0
click at [862, 559] on div "Loaded : 100.00% 0:32 0:28" at bounding box center [763, 561] width 392 height 5
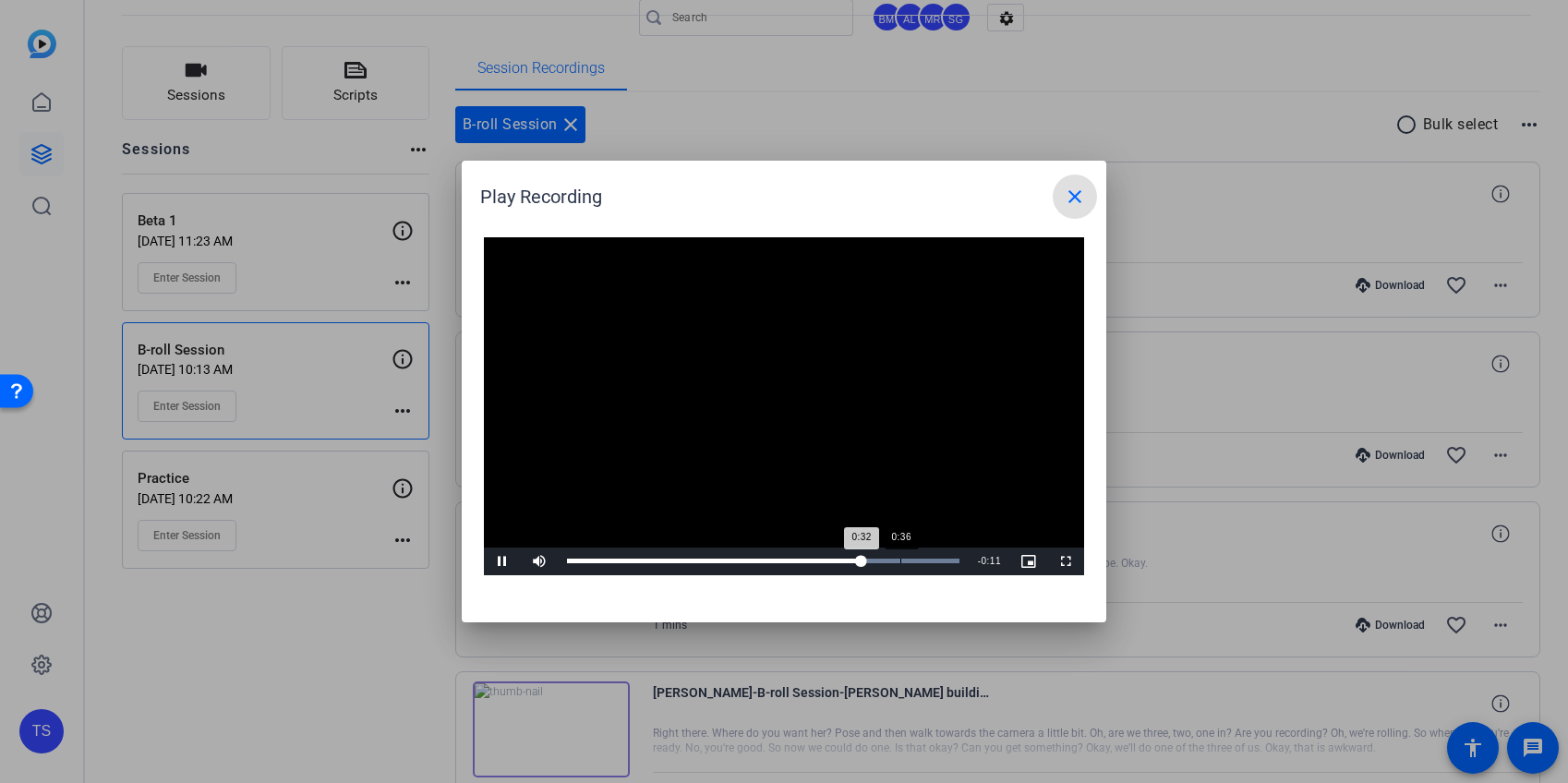
drag, startPoint x: 902, startPoint y: 558, endPoint x: 933, endPoint y: 556, distance: 31.1
click at [902, 559] on div "Loaded : 100.00% 0:36 0:32" at bounding box center [763, 561] width 392 height 5
click at [1080, 207] on mat-icon "close" at bounding box center [1075, 196] width 22 height 22
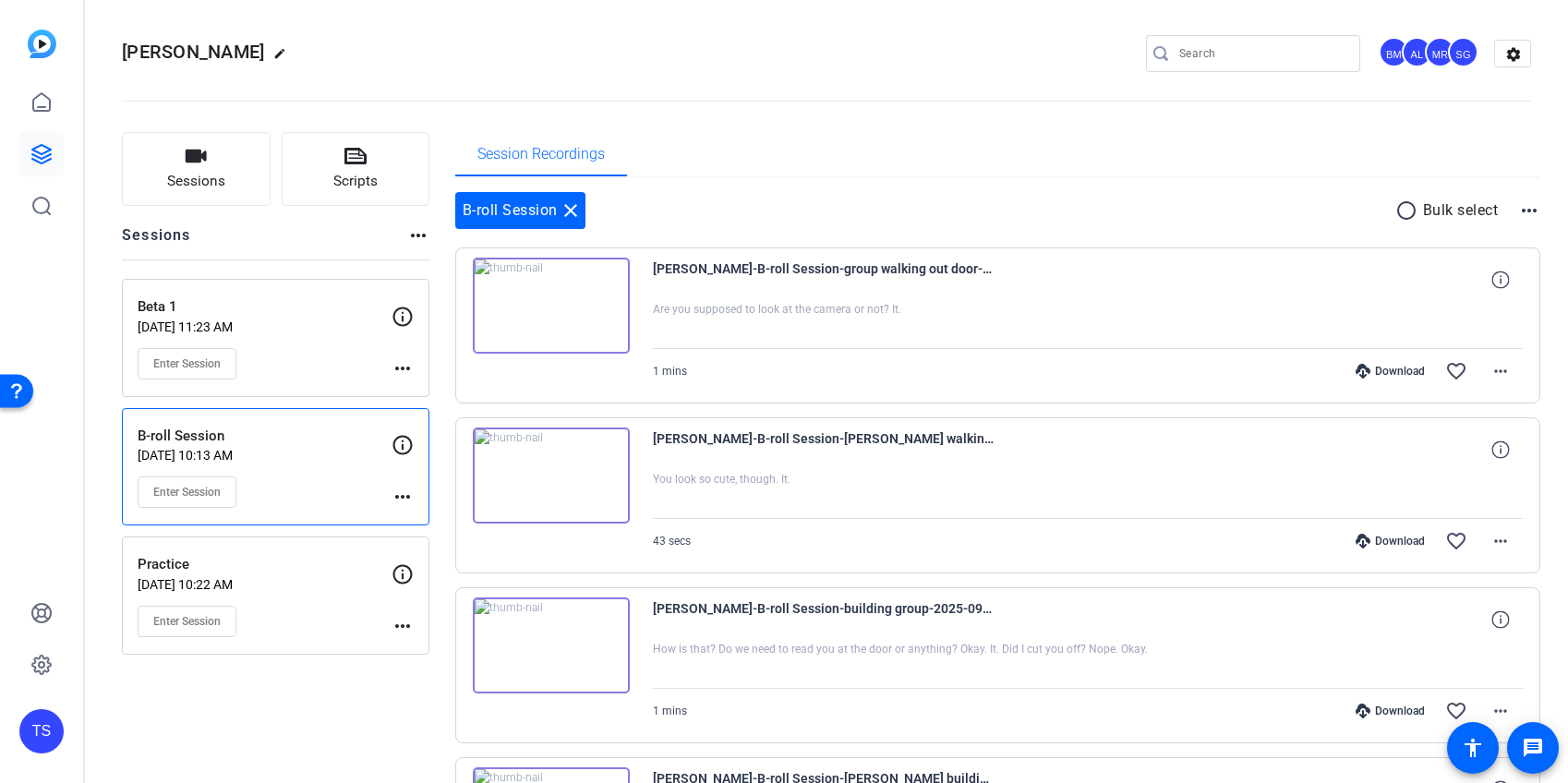
scroll to position [0, 0]
click at [596, 320] on img at bounding box center [551, 307] width 157 height 96
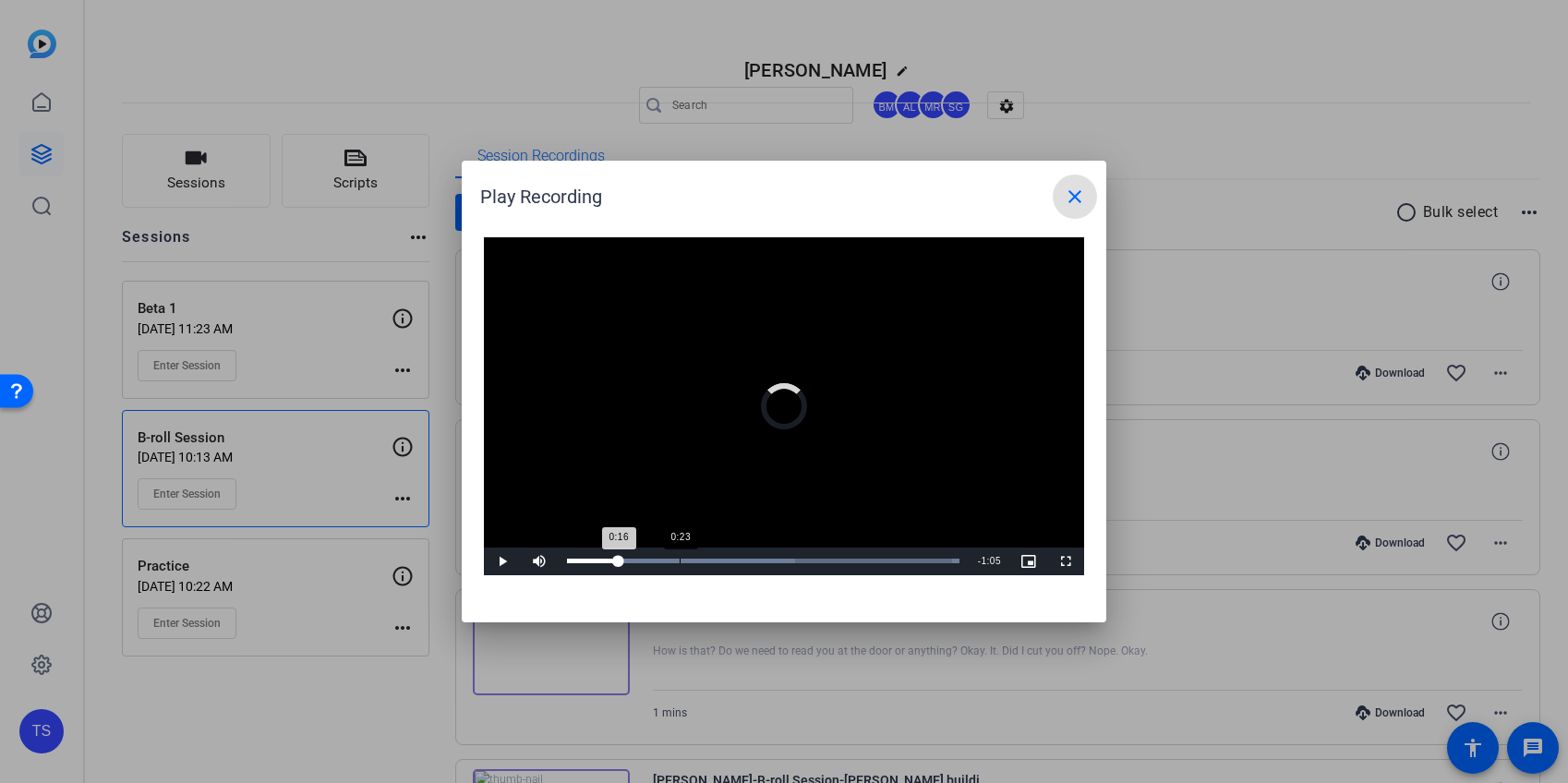
drag, startPoint x: 618, startPoint y: 560, endPoint x: 694, endPoint y: 558, distance: 76.0
click at [681, 559] on div "0:23" at bounding box center [680, 561] width 1 height 5
click at [699, 559] on div "0:27" at bounding box center [699, 561] width 1 height 5
click at [753, 557] on div "Loaded : 100.00% 0:38 0:28" at bounding box center [763, 561] width 411 height 27
click at [803, 559] on div "Progress Bar" at bounding box center [763, 561] width 392 height 5
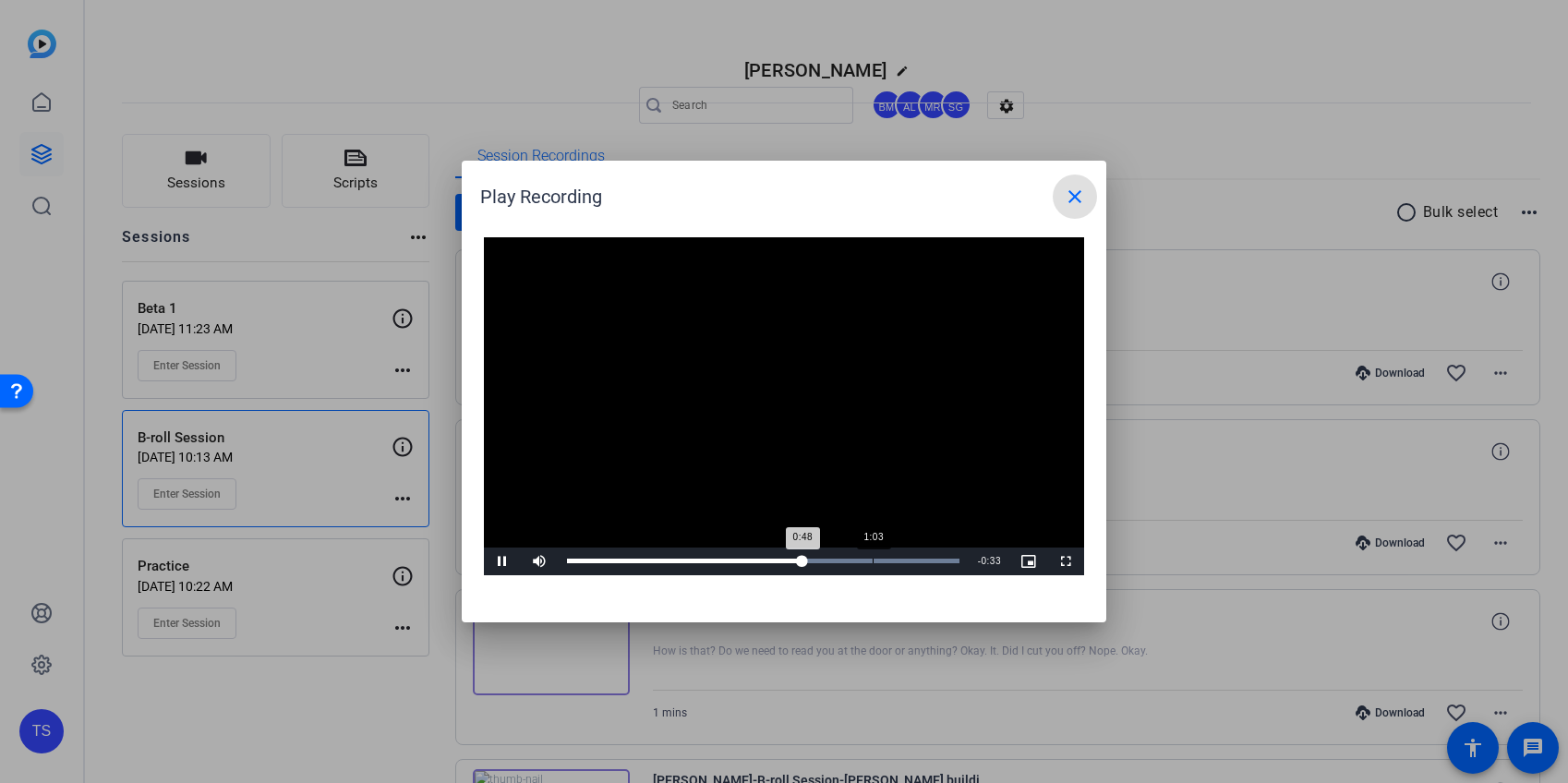
click at [873, 561] on div "1:03" at bounding box center [873, 561] width 1 height 5
click at [935, 554] on div "Loaded : 100.00% 1:16 1:03" at bounding box center [763, 561] width 411 height 27
click at [1074, 201] on mat-icon "close" at bounding box center [1075, 196] width 22 height 22
